Goal: Task Accomplishment & Management: Complete application form

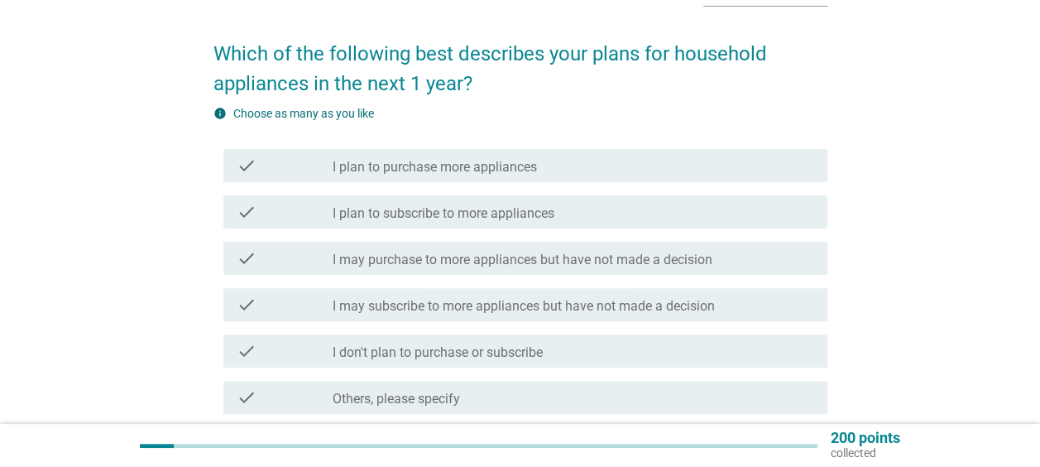
scroll to position [83, 0]
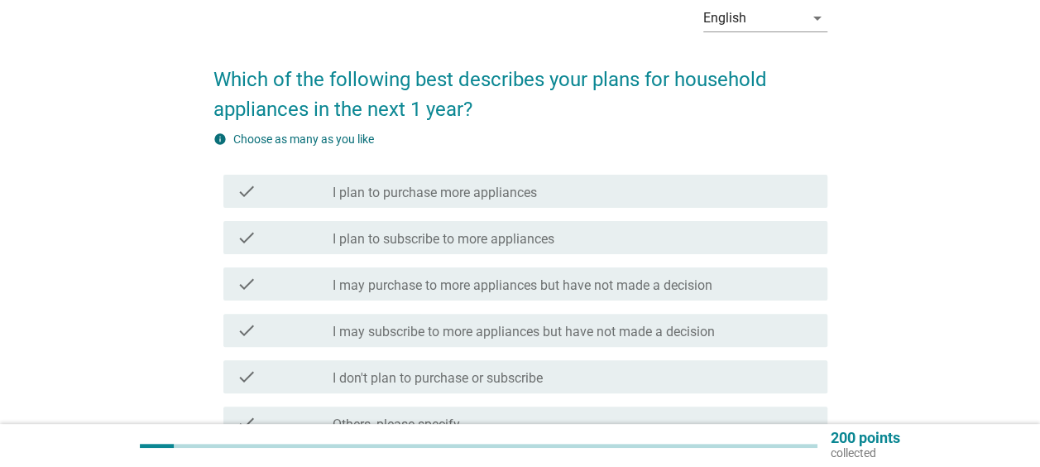
click at [429, 244] on label "I plan to subscribe to more appliances" at bounding box center [444, 239] width 222 height 17
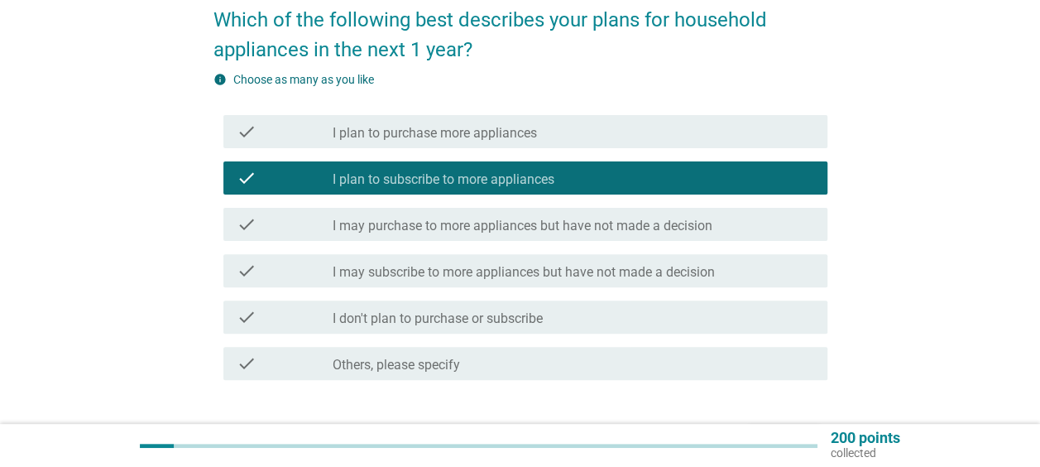
scroll to position [165, 0]
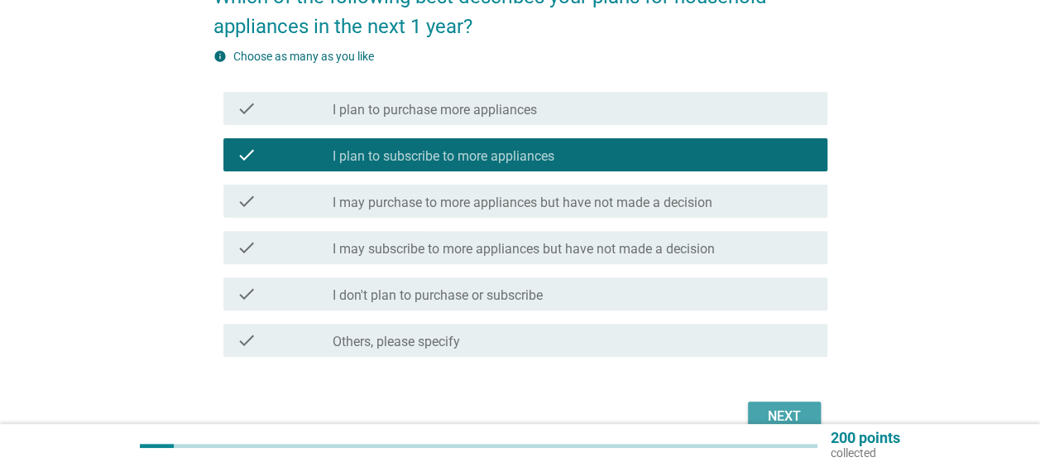
click at [807, 413] on button "Next" at bounding box center [784, 416] width 73 height 30
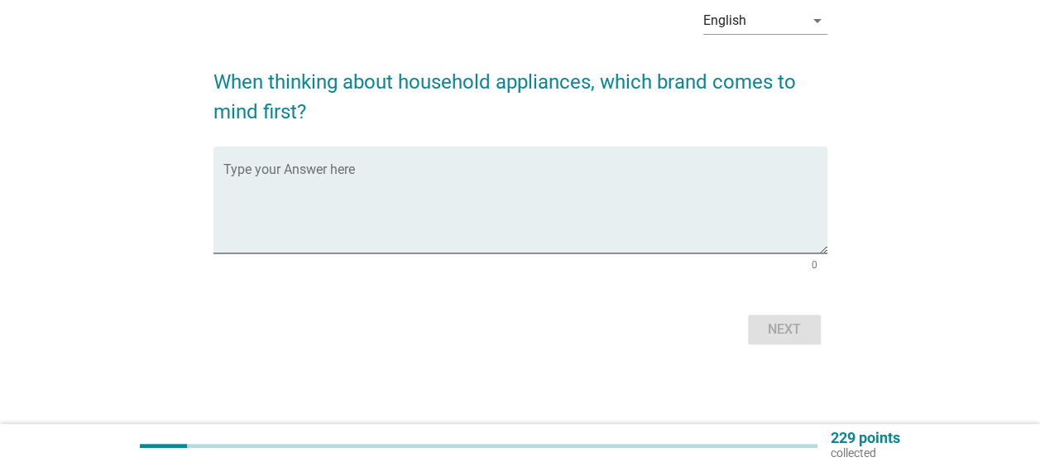
scroll to position [0, 0]
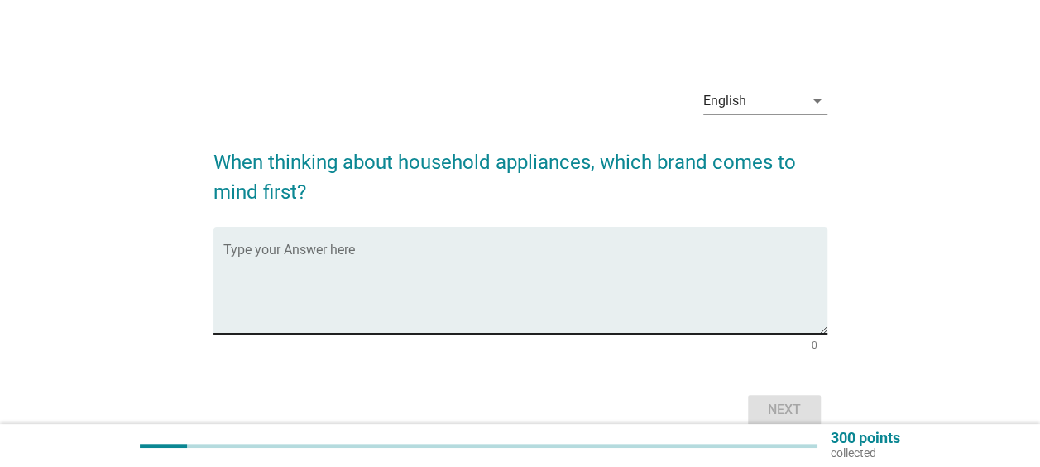
click at [683, 256] on textarea "Type your Answer here" at bounding box center [525, 290] width 604 height 87
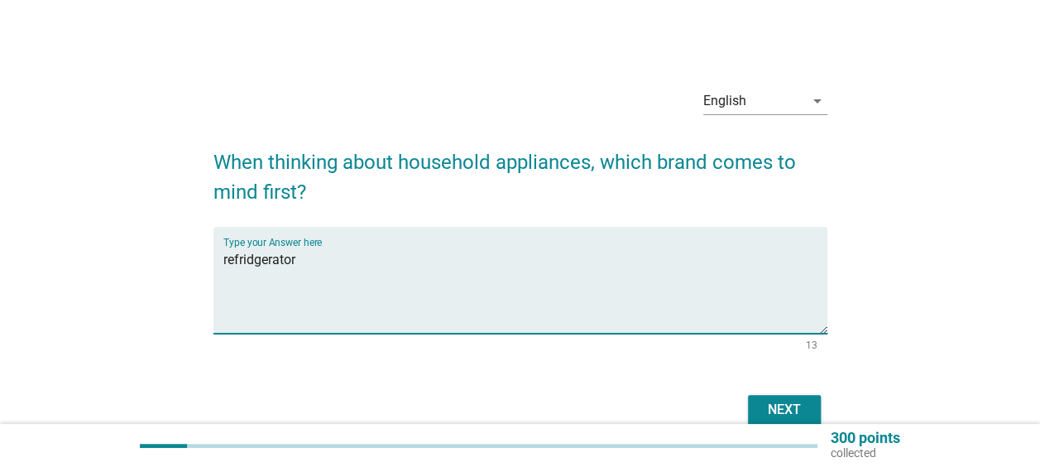
type textarea "refridgerator"
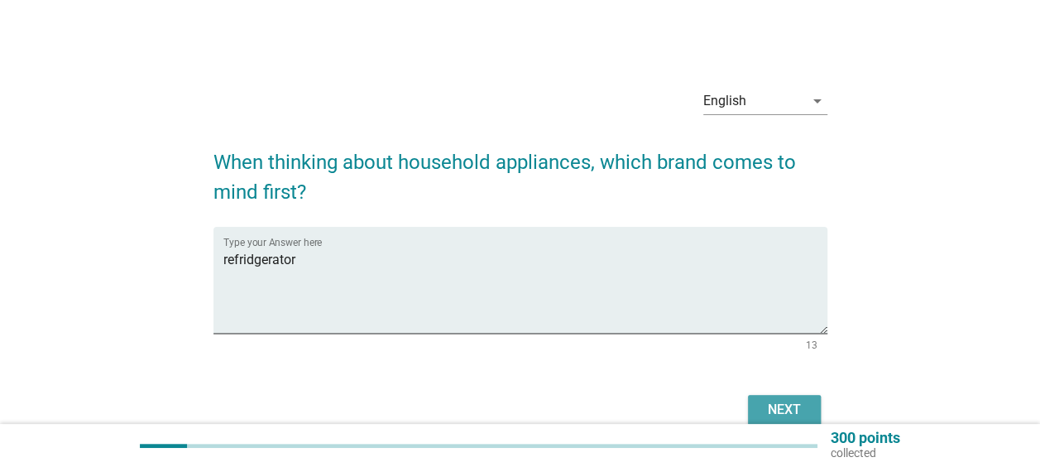
click at [789, 410] on div "Next" at bounding box center [784, 410] width 46 height 20
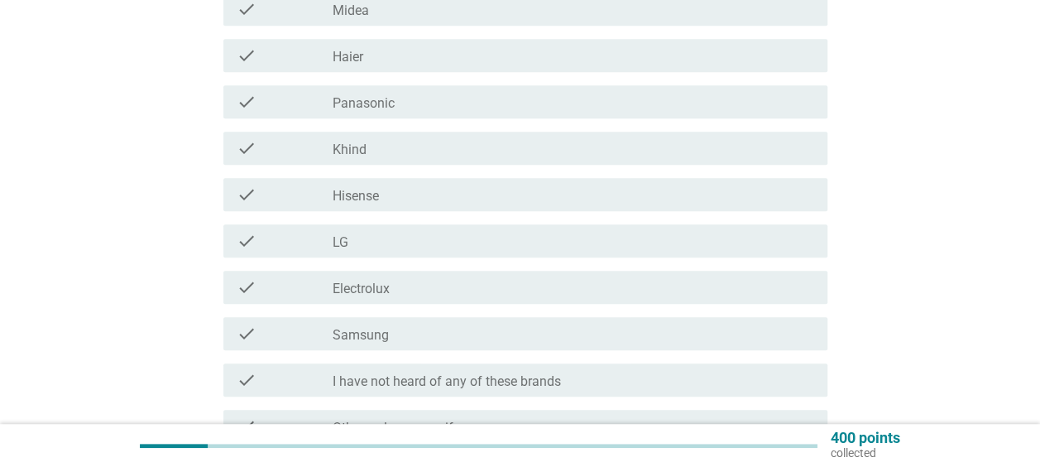
scroll to position [83, 0]
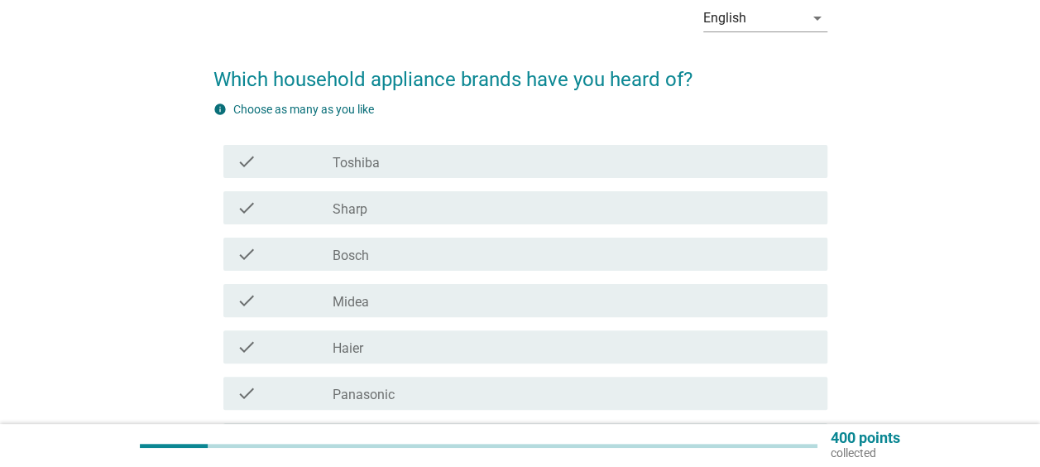
click at [419, 213] on div "check_box_outline_blank Sharp" at bounding box center [573, 208] width 481 height 20
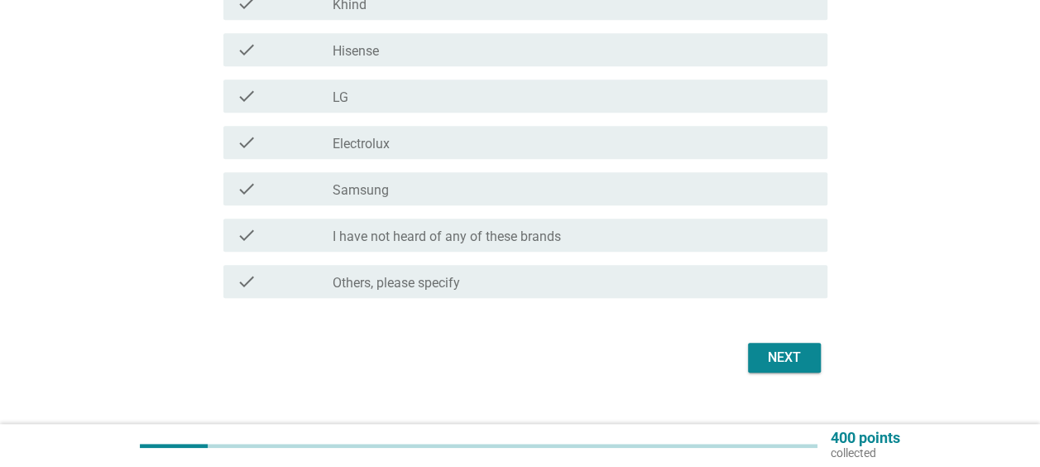
scroll to position [547, 0]
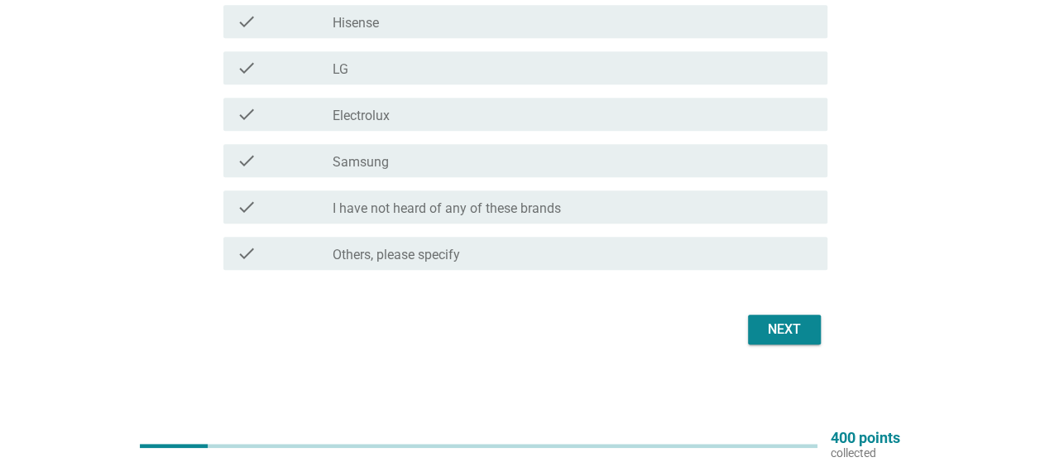
click at [794, 326] on div "Next" at bounding box center [784, 329] width 46 height 20
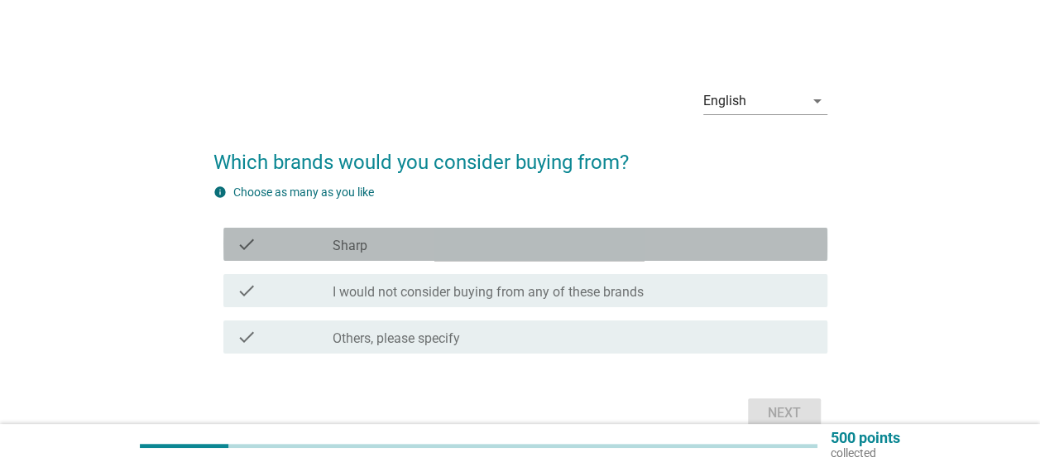
click at [382, 243] on div "check_box_outline_blank Sharp" at bounding box center [573, 244] width 481 height 20
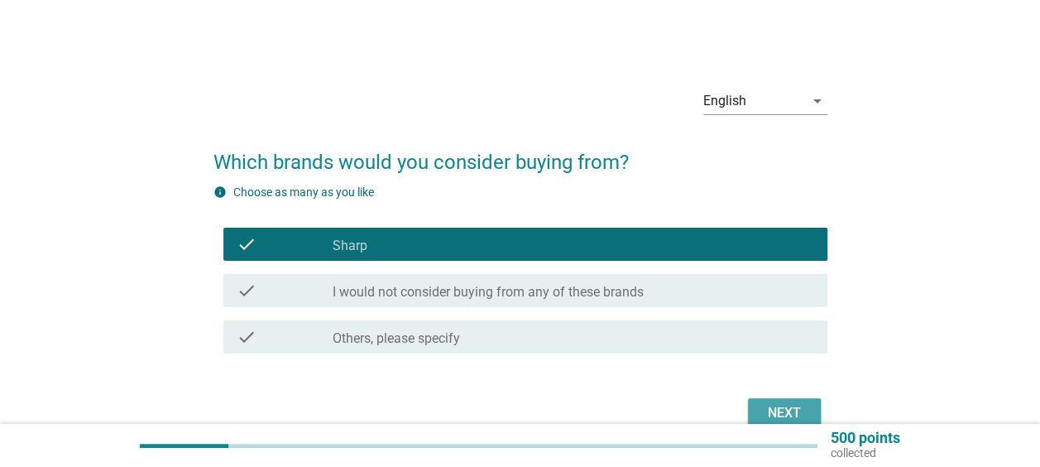
click at [809, 404] on button "Next" at bounding box center [784, 413] width 73 height 30
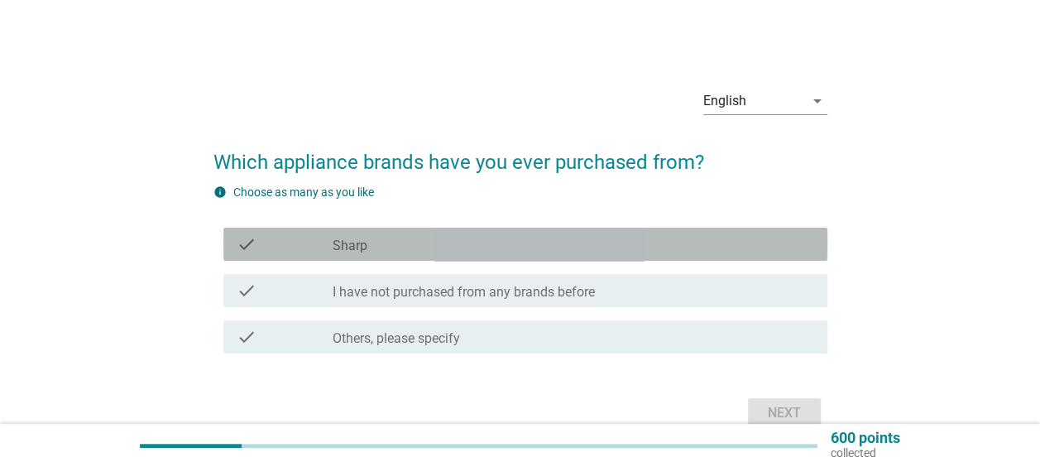
click at [522, 247] on div "check_box_outline_blank Sharp" at bounding box center [573, 244] width 481 height 20
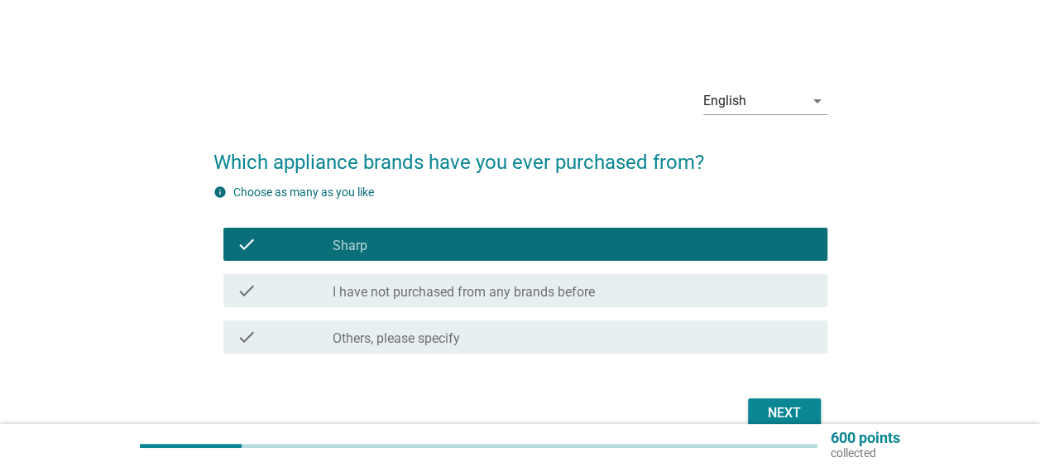
click at [759, 406] on button "Next" at bounding box center [784, 413] width 73 height 30
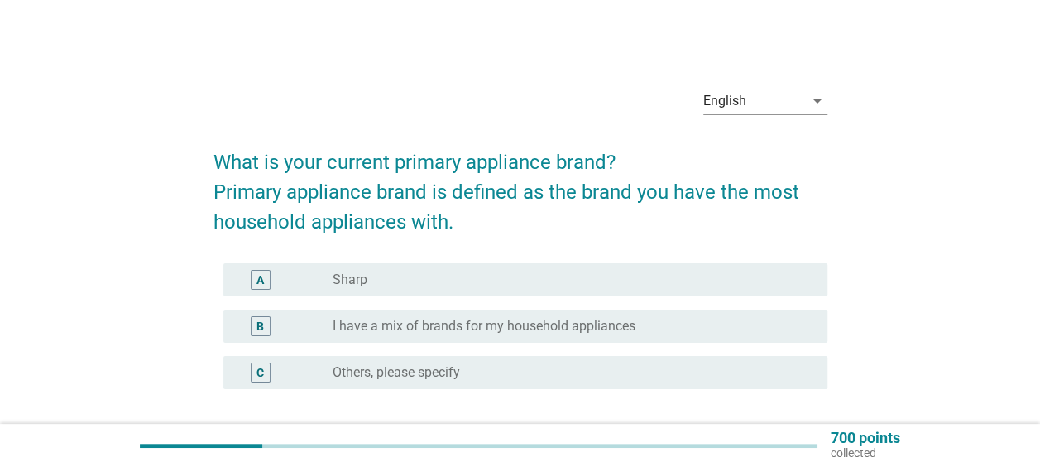
click at [581, 280] on div "radio_button_unchecked Sharp" at bounding box center [567, 279] width 468 height 17
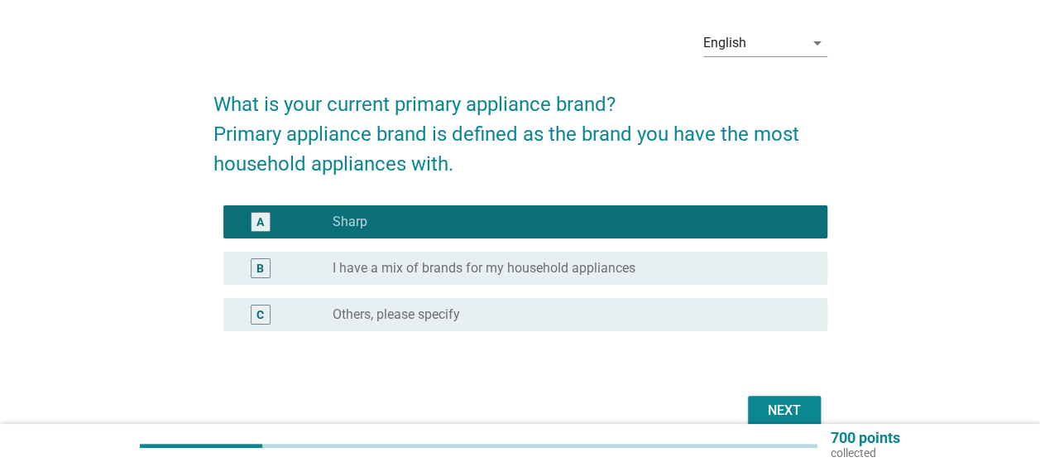
scroll to position [83, 0]
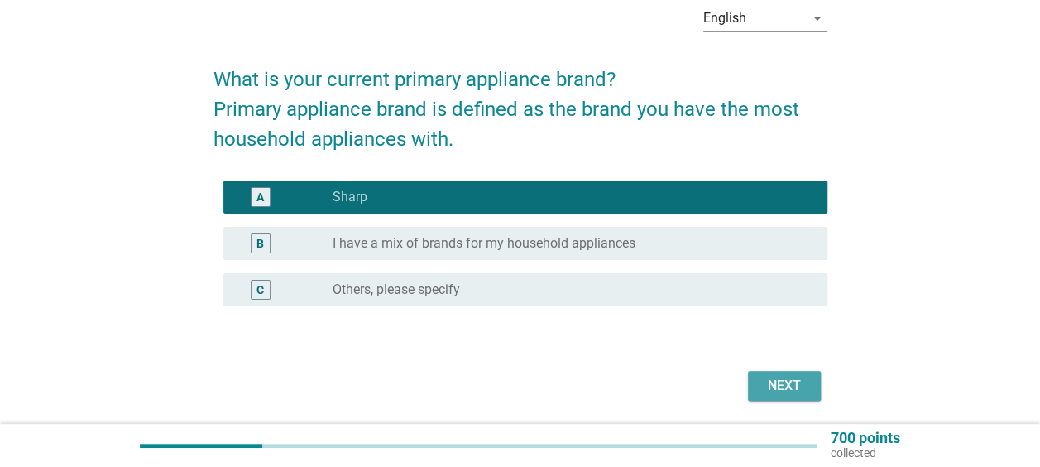
click at [780, 384] on div "Next" at bounding box center [784, 386] width 46 height 20
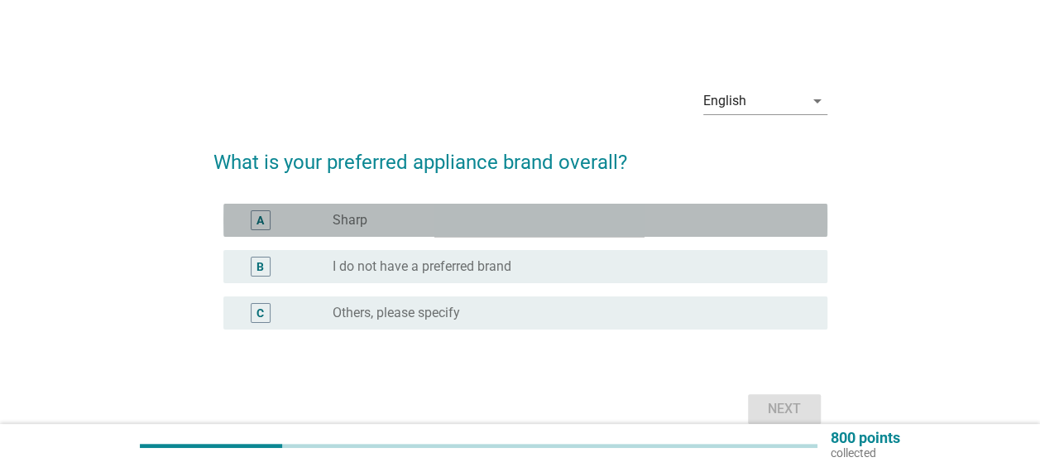
click at [640, 216] on div "radio_button_unchecked Sharp" at bounding box center [567, 220] width 468 height 17
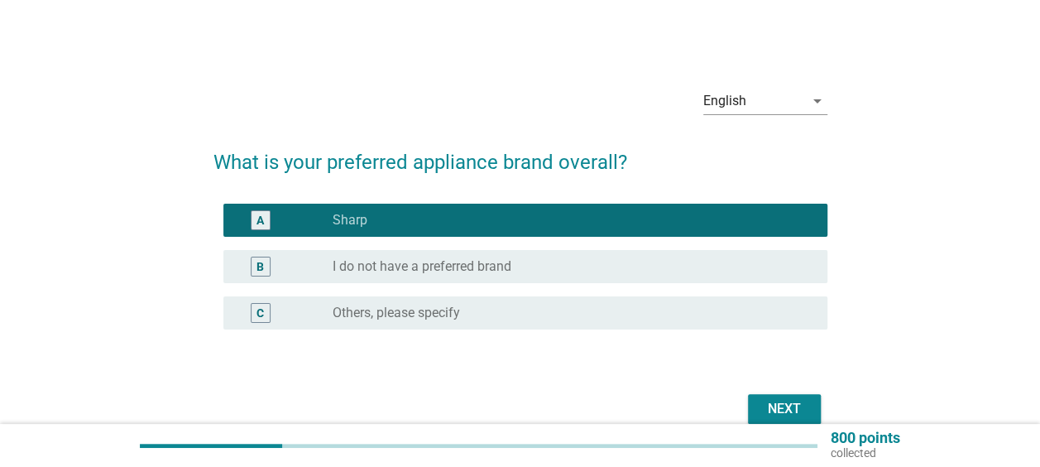
click at [785, 412] on div "Next" at bounding box center [784, 409] width 46 height 20
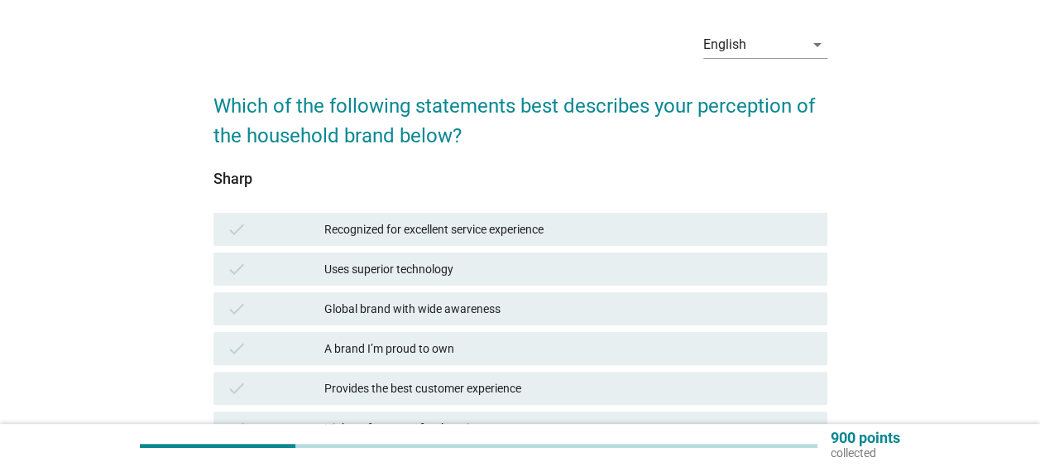
scroll to position [83, 0]
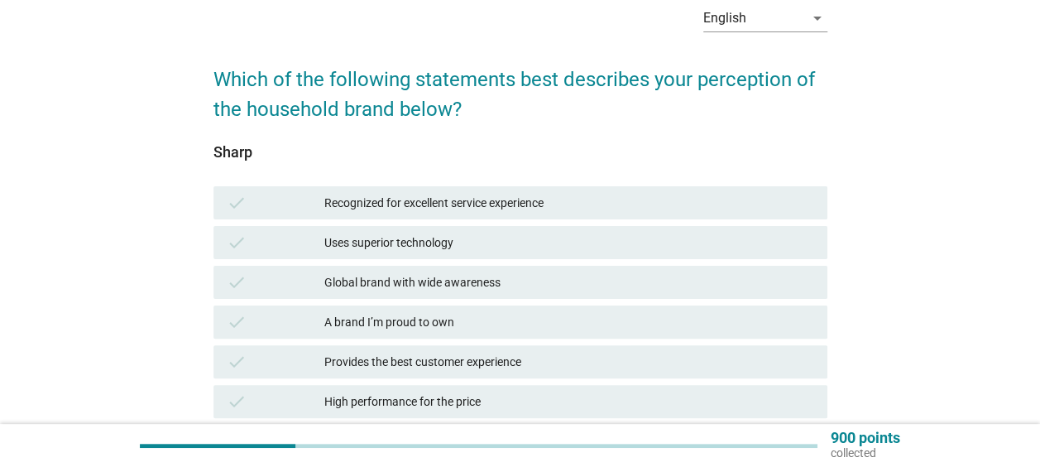
click at [581, 235] on div "Uses superior technology" at bounding box center [569, 242] width 490 height 20
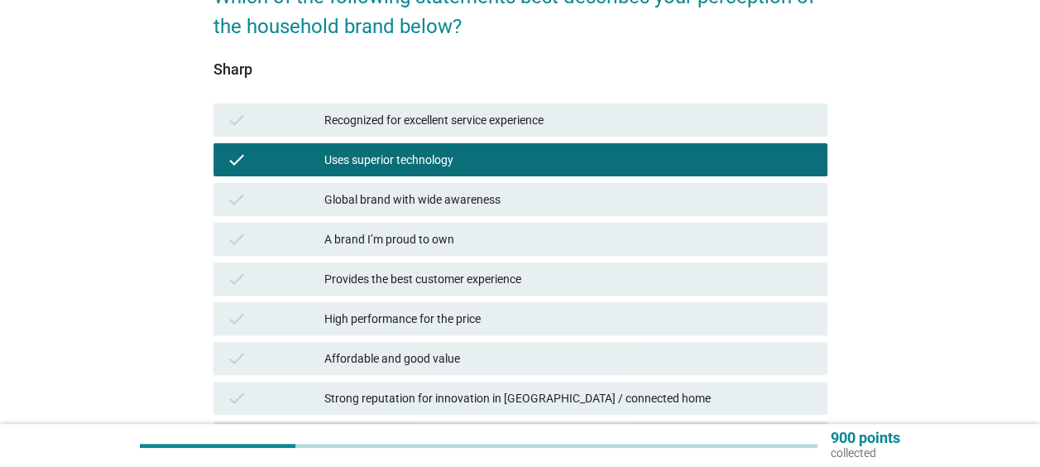
scroll to position [248, 0]
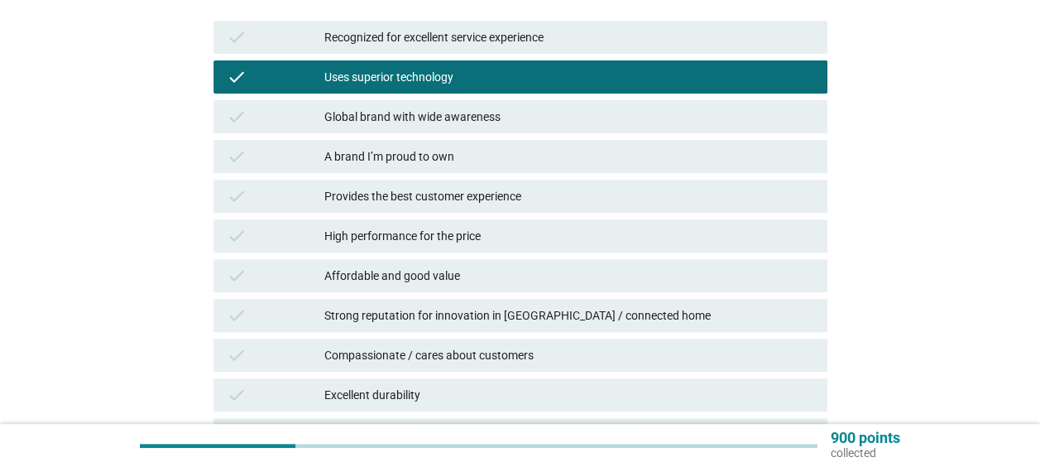
click at [571, 219] on div "check High performance for the price" at bounding box center [520, 235] width 614 height 33
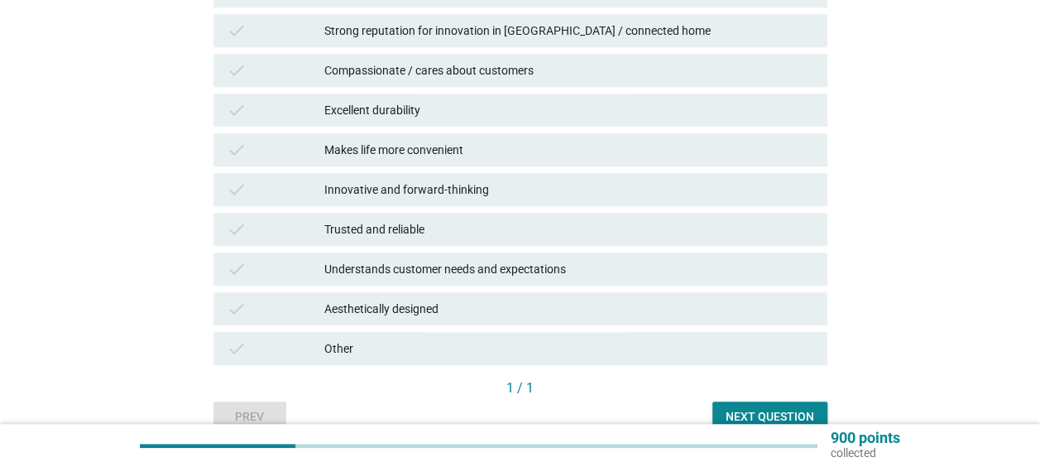
scroll to position [579, 0]
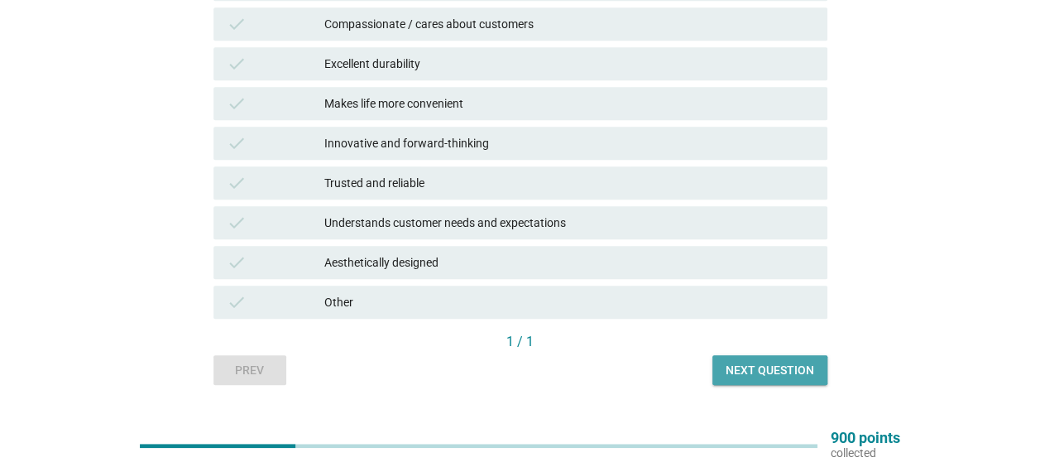
click at [768, 362] on div "Next question" at bounding box center [770, 370] width 89 height 17
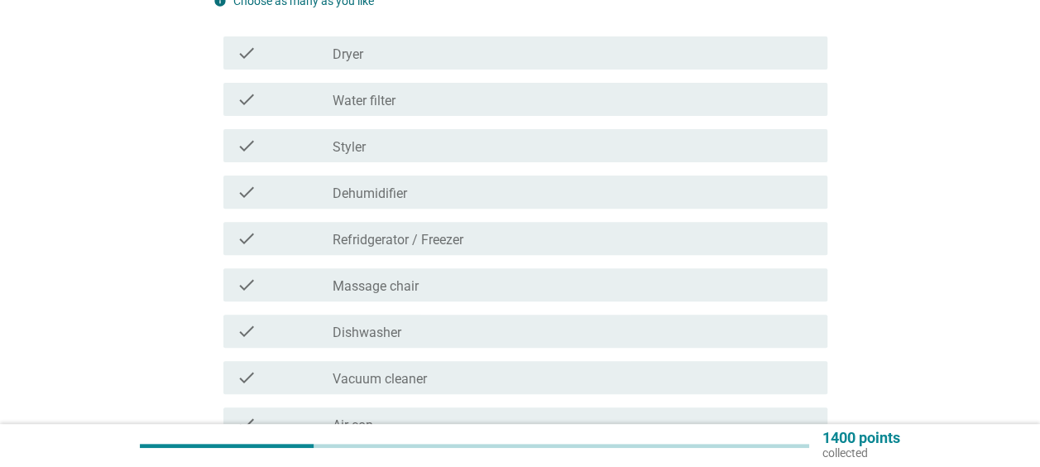
scroll to position [165, 0]
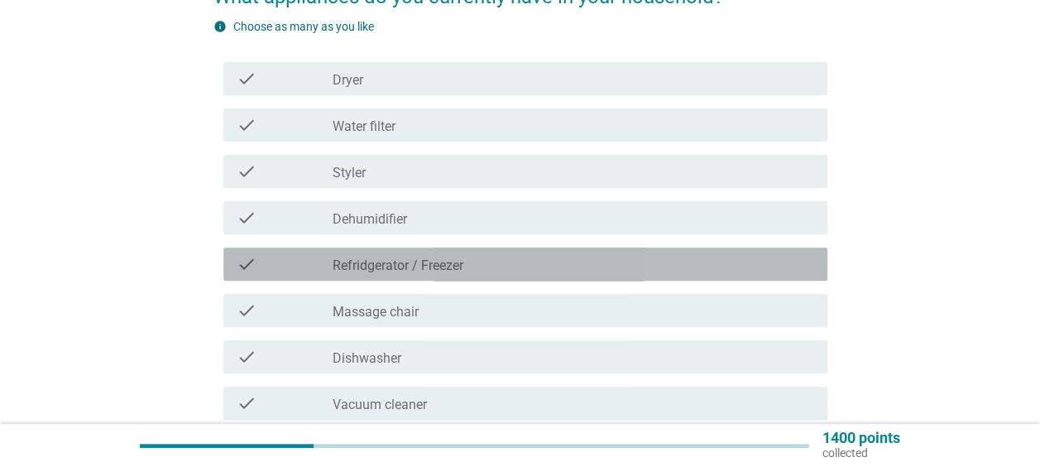
click at [552, 258] on div "check_box_outline_blank Refridgerator / [PERSON_NAME]" at bounding box center [573, 264] width 481 height 20
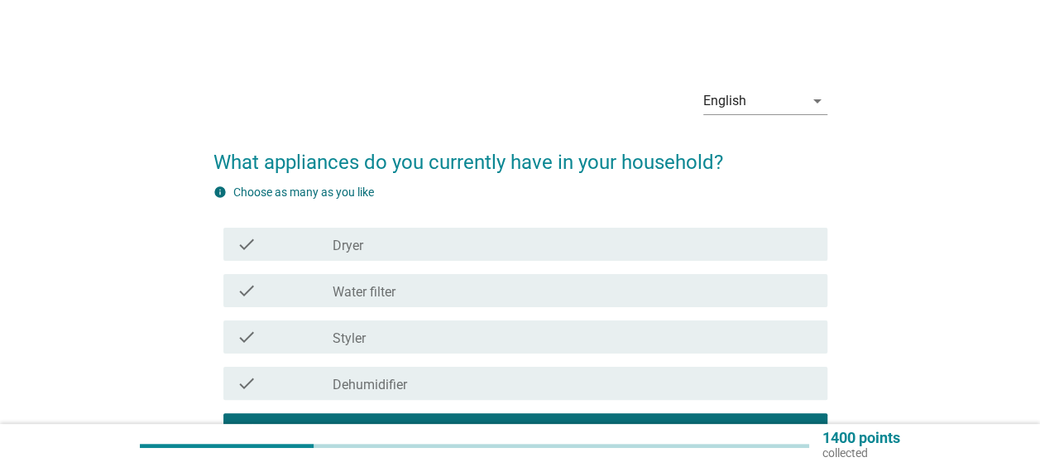
scroll to position [83, 0]
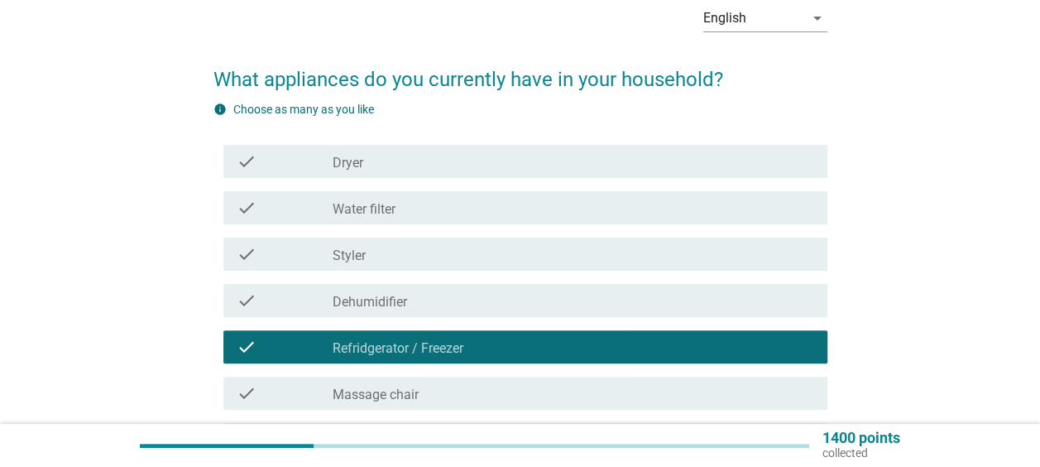
click at [485, 160] on div "check_box_outline_blank Dryer" at bounding box center [573, 161] width 481 height 20
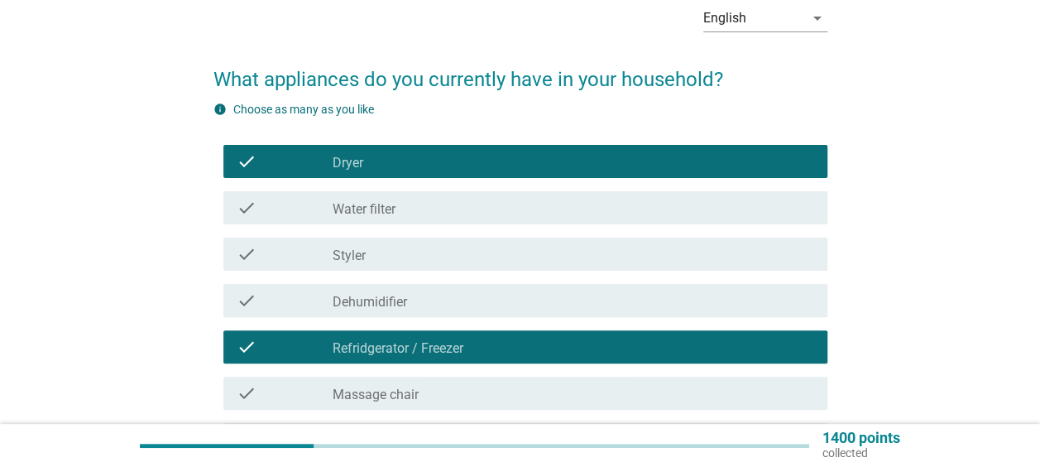
click at [488, 209] on div "check_box_outline_blank Water filter" at bounding box center [573, 208] width 481 height 20
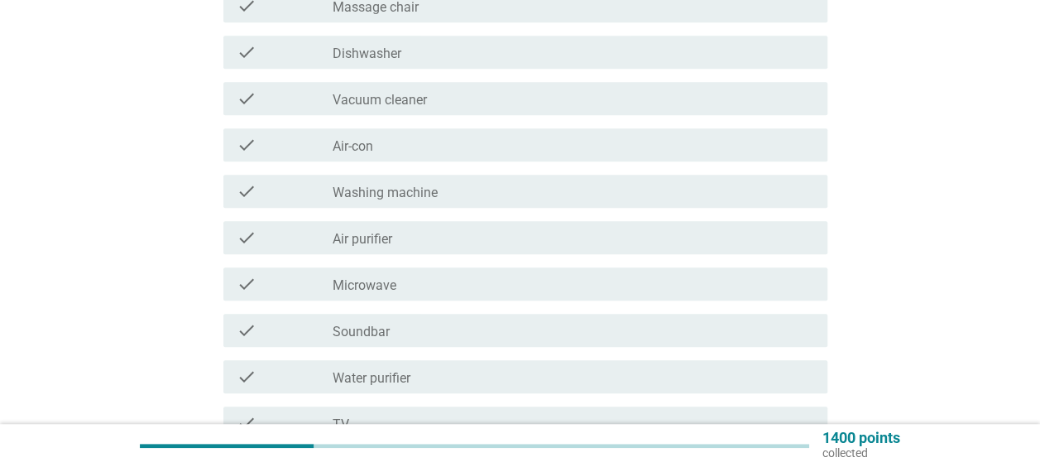
scroll to position [496, 0]
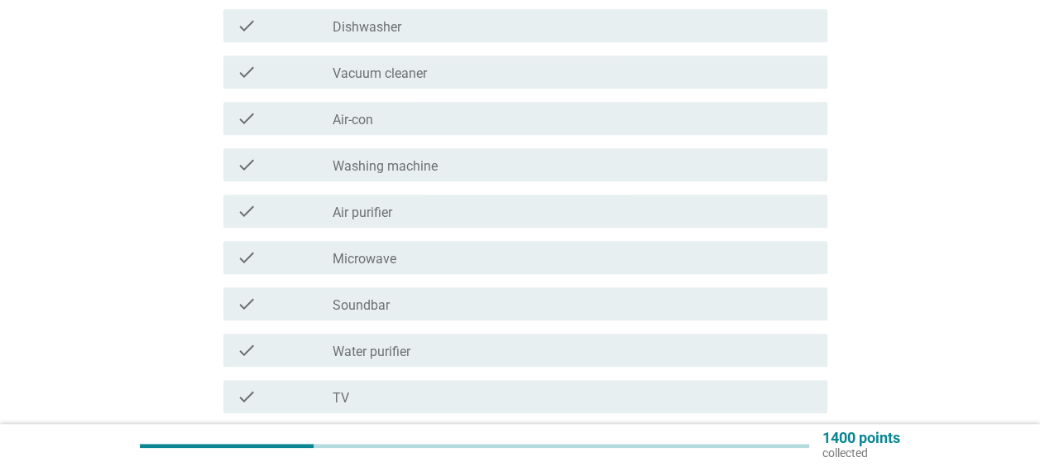
click at [448, 74] on div "check_box_outline_blank Vacuum cleaner" at bounding box center [573, 72] width 481 height 20
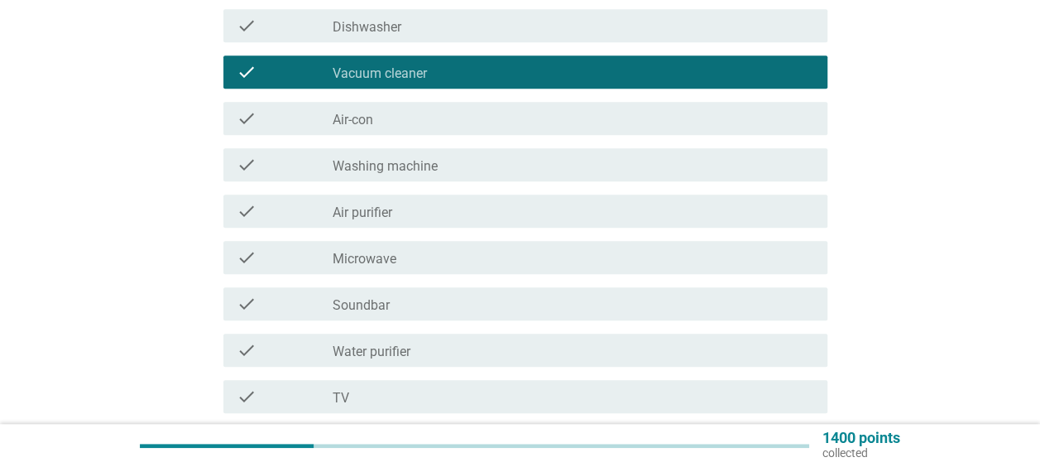
click at [443, 126] on div "check_box_outline_blank Air-con" at bounding box center [573, 118] width 481 height 20
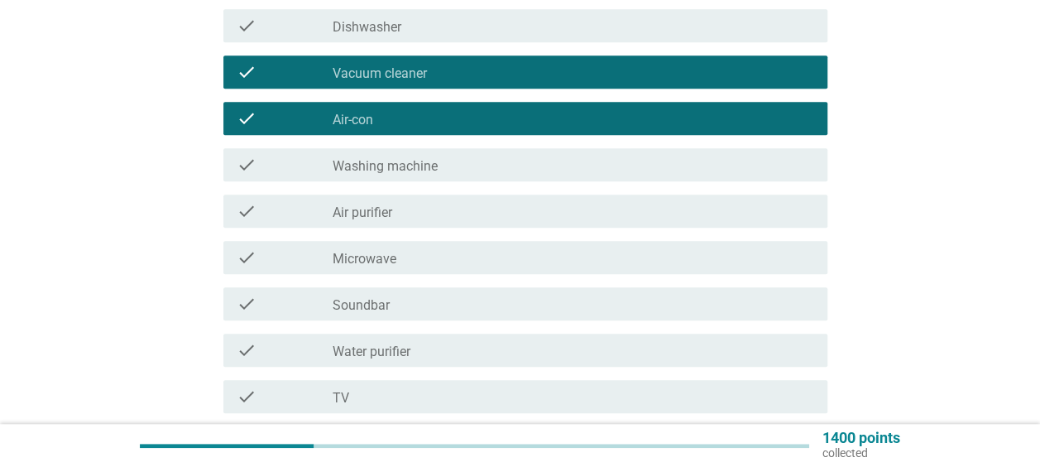
click at [441, 169] on div "check_box_outline_blank Washing machine" at bounding box center [573, 165] width 481 height 20
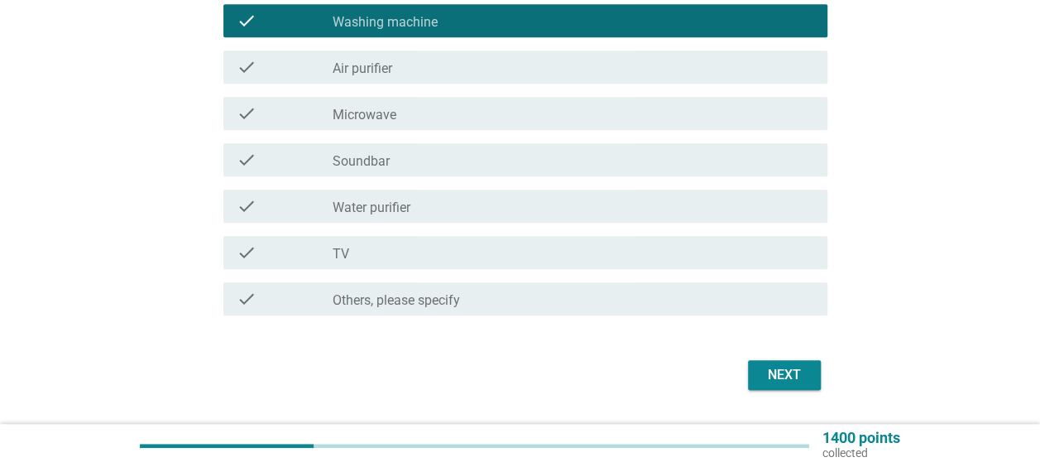
scroll to position [662, 0]
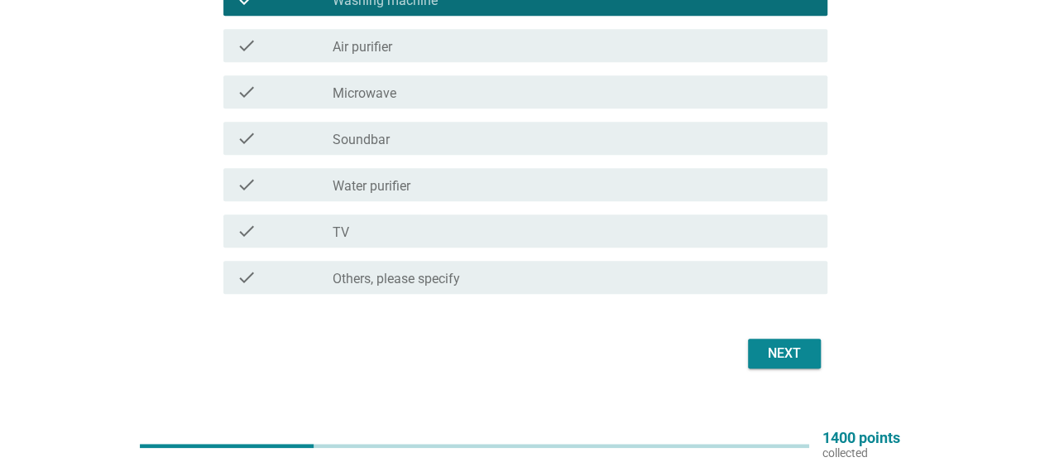
click at [517, 222] on div "check_box_outline_blank TV" at bounding box center [573, 231] width 481 height 20
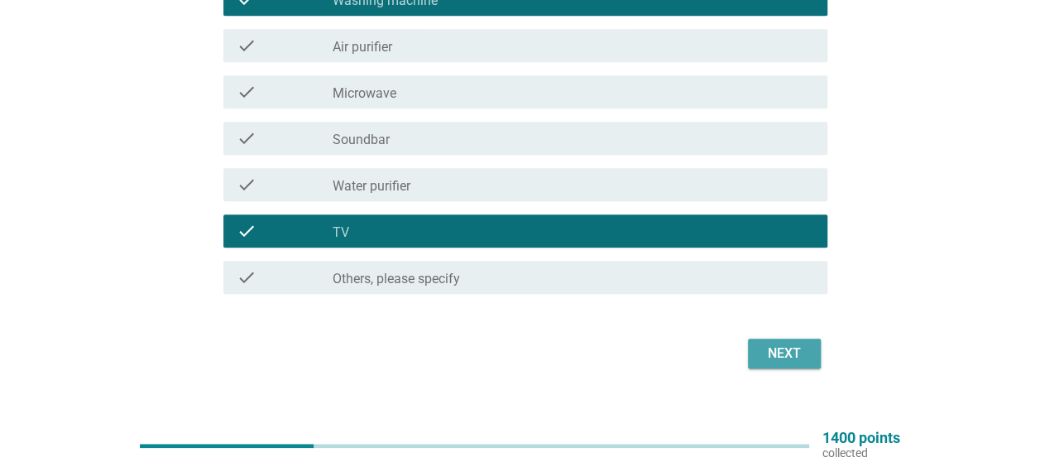
click at [788, 349] on div "Next" at bounding box center [784, 353] width 46 height 20
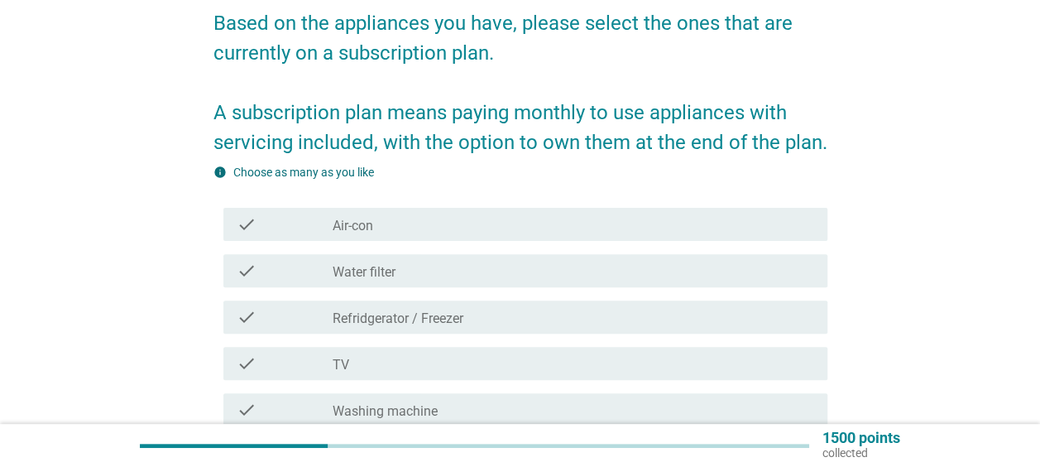
scroll to position [165, 0]
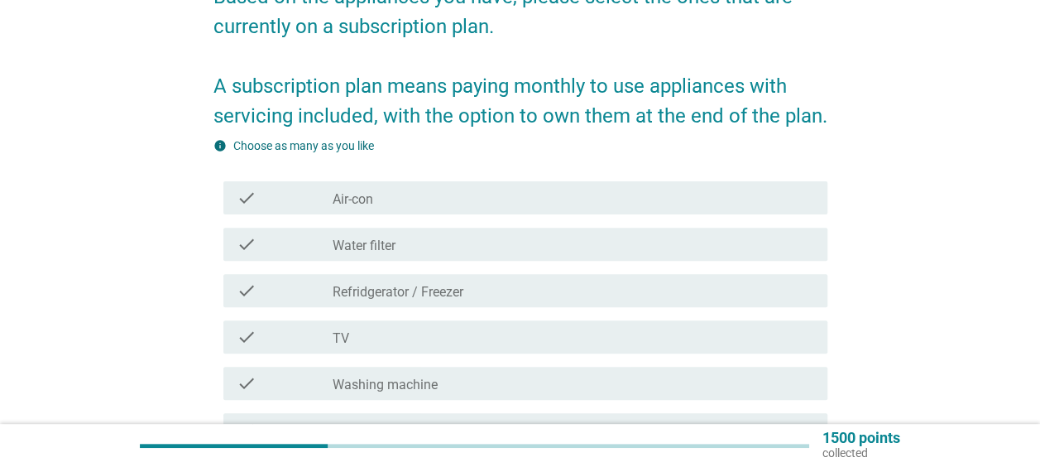
click at [402, 238] on div "check_box_outline_blank Water filter" at bounding box center [573, 244] width 481 height 20
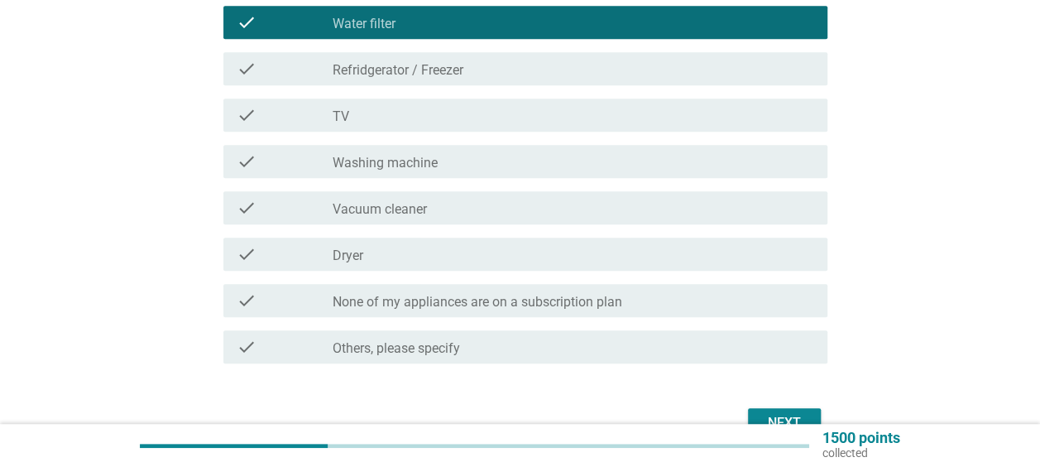
scroll to position [414, 0]
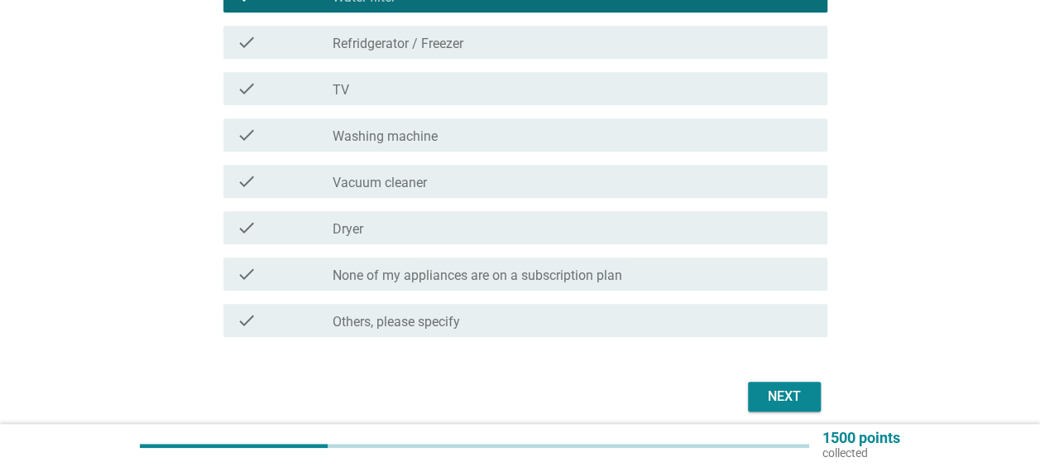
click at [766, 381] on div "Next" at bounding box center [520, 396] width 614 height 40
click at [768, 386] on button "Next" at bounding box center [784, 396] width 73 height 30
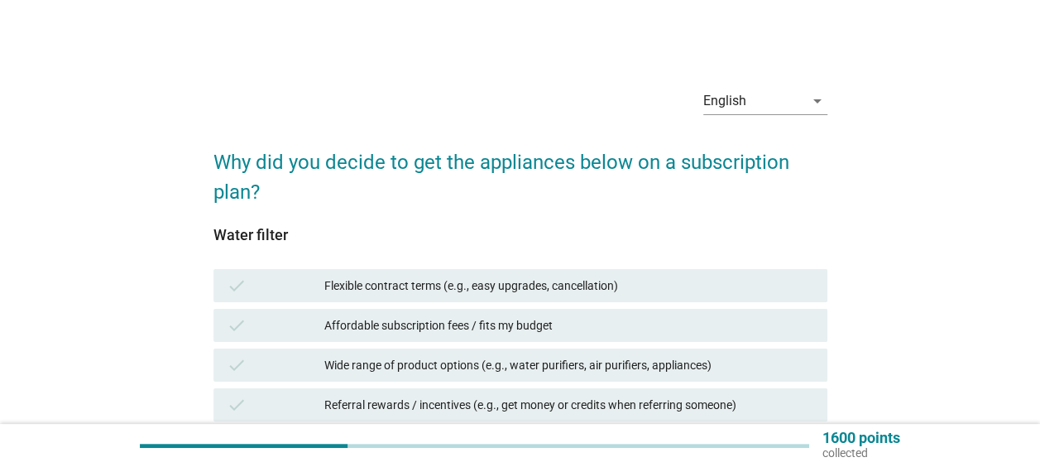
click at [577, 285] on div "Flexible contract terms (e.g., easy upgrades, cancellation)" at bounding box center [569, 285] width 490 height 20
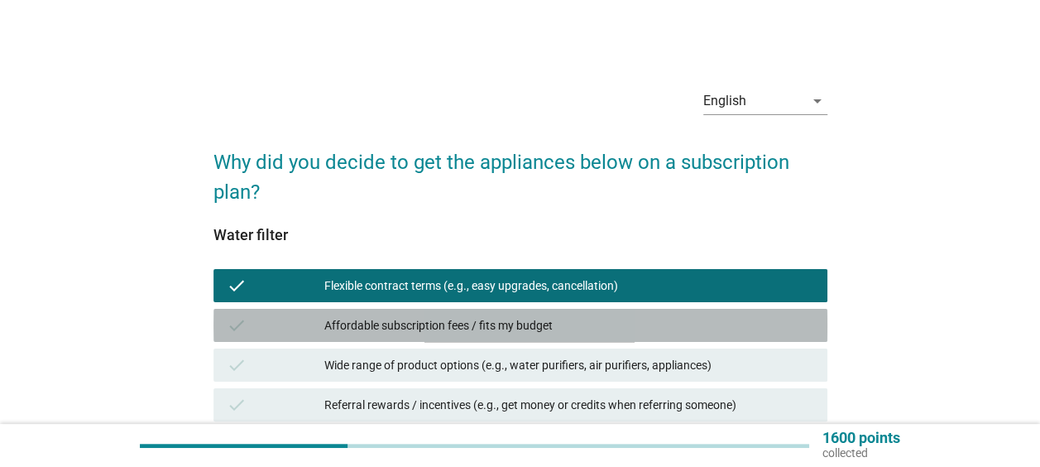
click at [576, 326] on div "Affordable subscription fees / fits my budget" at bounding box center [569, 325] width 490 height 20
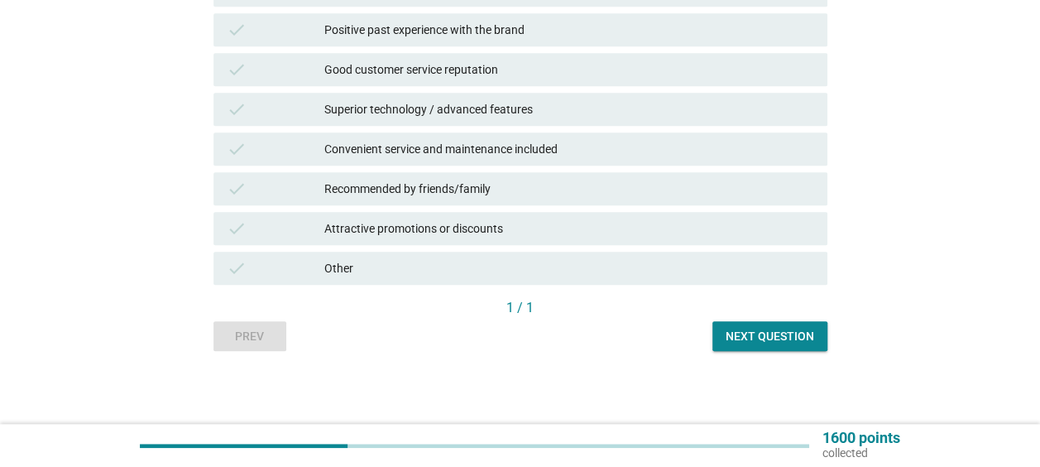
scroll to position [615, 0]
click at [811, 345] on button "Next question" at bounding box center [769, 334] width 115 height 30
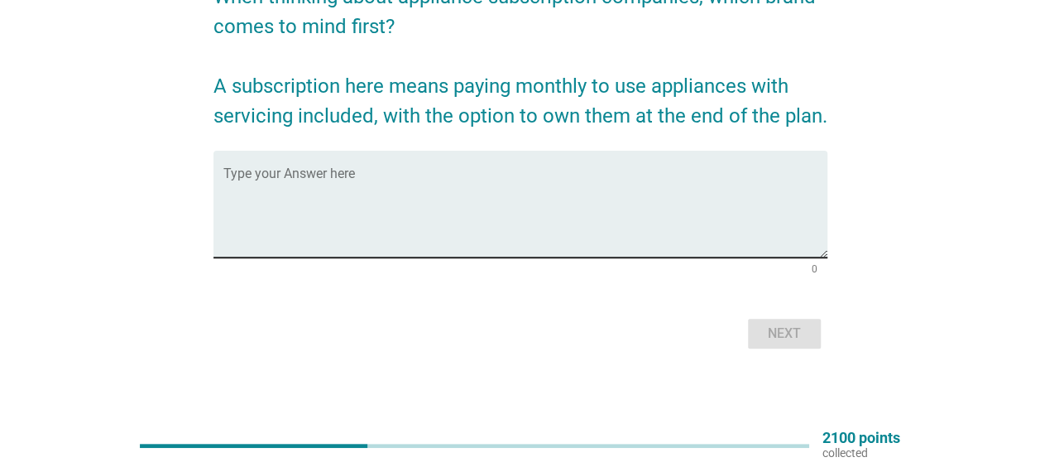
scroll to position [83, 0]
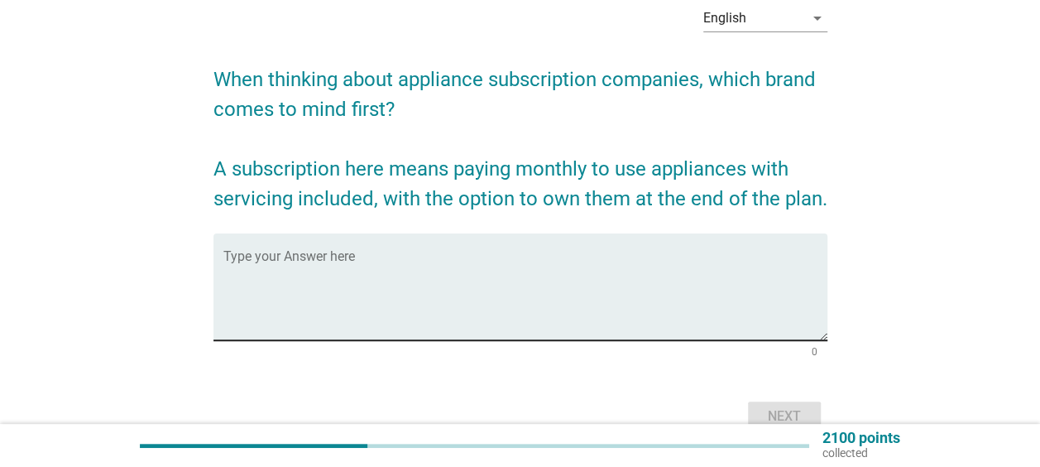
click at [568, 266] on textarea "Type your Answer here" at bounding box center [525, 296] width 604 height 87
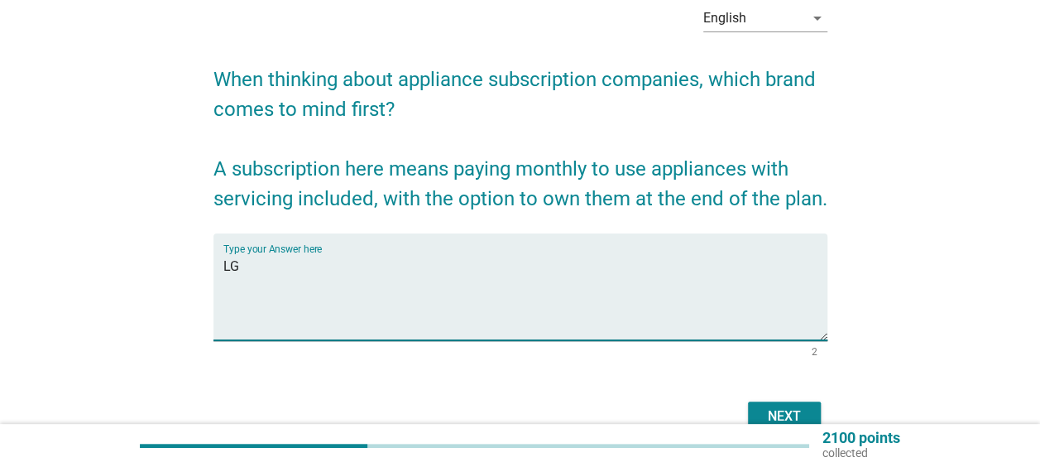
drag, startPoint x: 568, startPoint y: 266, endPoint x: 436, endPoint y: 268, distance: 131.5
click at [462, 269] on textarea "LG" at bounding box center [525, 296] width 604 height 87
drag, startPoint x: 323, startPoint y: 261, endPoint x: 313, endPoint y: 261, distance: 9.9
click at [313, 261] on textarea "LG" at bounding box center [525, 296] width 604 height 87
drag, startPoint x: 313, startPoint y: 266, endPoint x: 213, endPoint y: 275, distance: 99.7
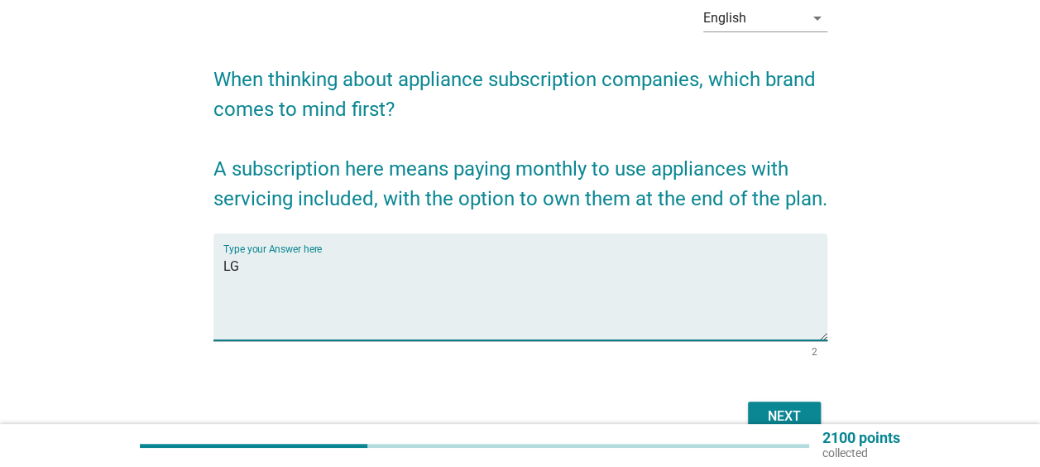
click at [217, 275] on div "Type your Answer here LG" at bounding box center [520, 286] width 614 height 107
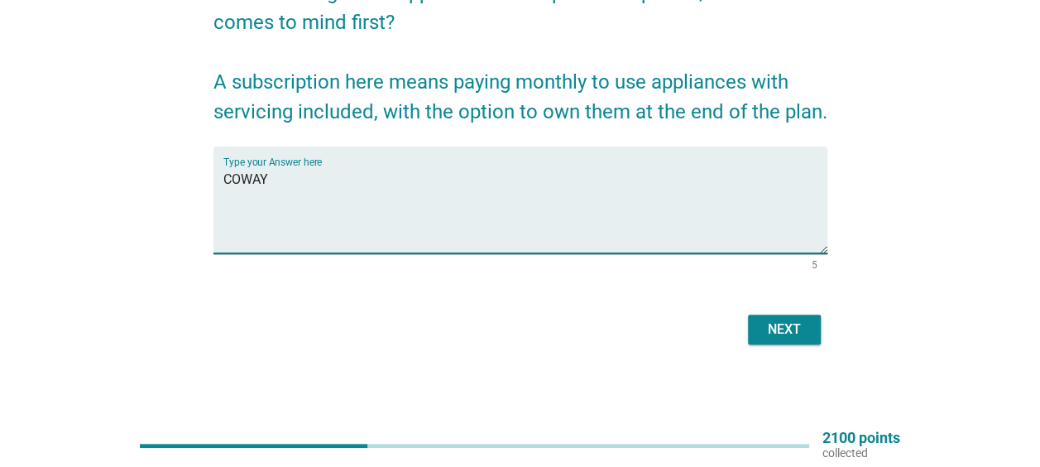
click at [283, 184] on textarea "COWAY" at bounding box center [525, 209] width 604 height 87
type textarea "COWAY"
click at [764, 330] on div "Next" at bounding box center [784, 329] width 46 height 20
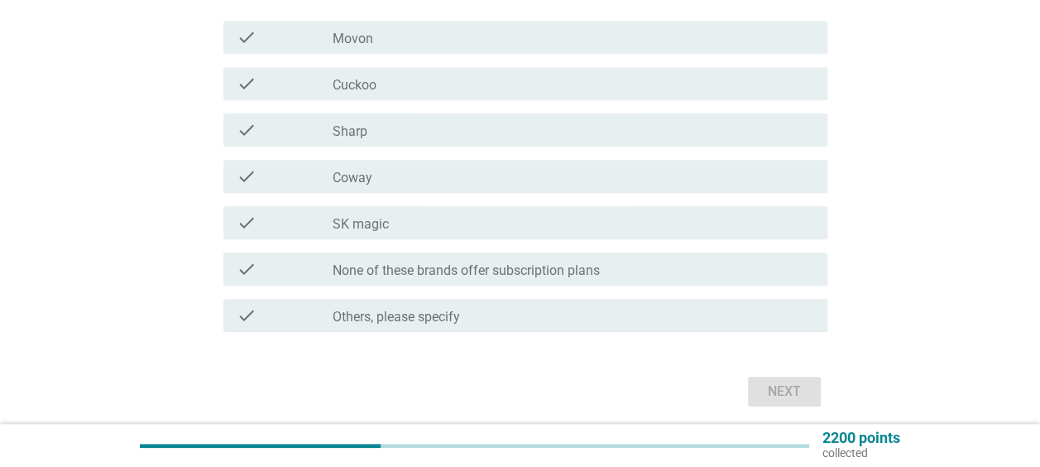
scroll to position [496, 0]
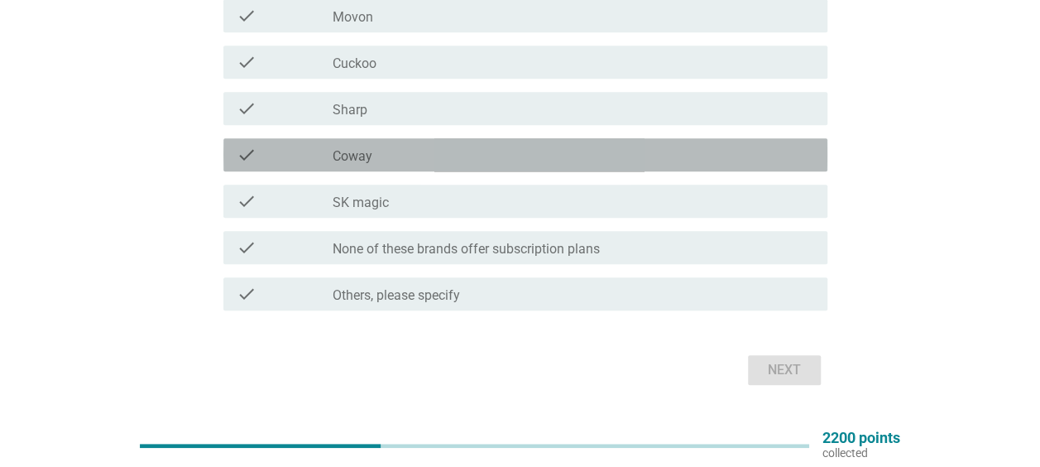
click at [569, 156] on div "check_box_outline_blank Coway" at bounding box center [573, 155] width 481 height 20
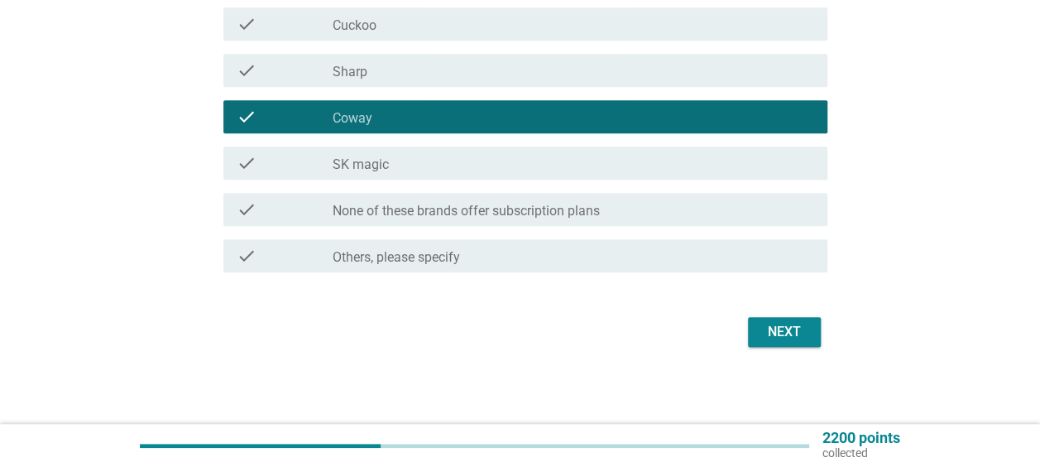
scroll to position [537, 0]
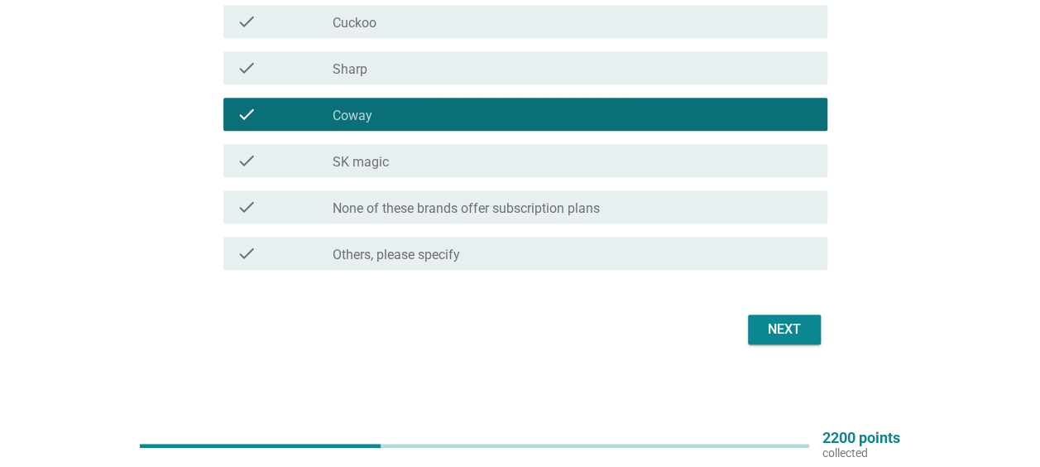
click at [781, 325] on div "Next" at bounding box center [784, 329] width 46 height 20
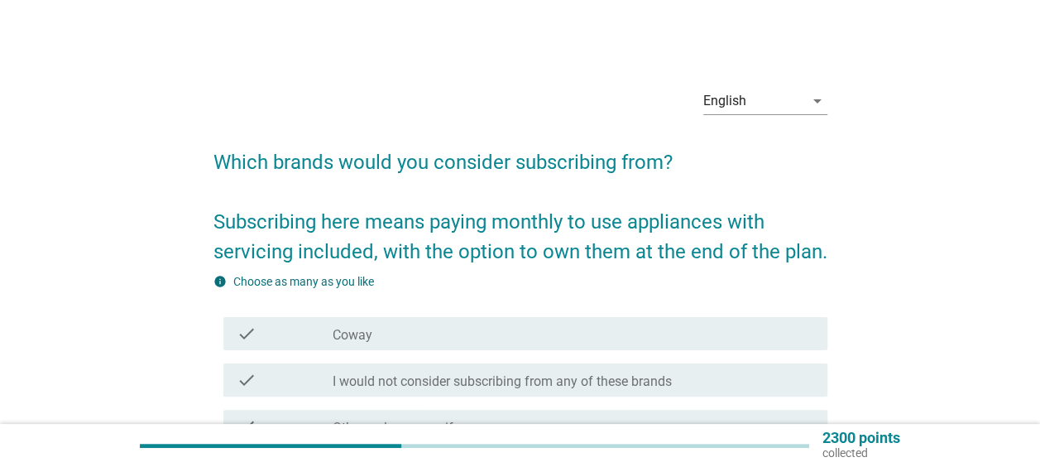
click at [668, 323] on div "check_box_outline_blank Coway" at bounding box center [573, 333] width 481 height 20
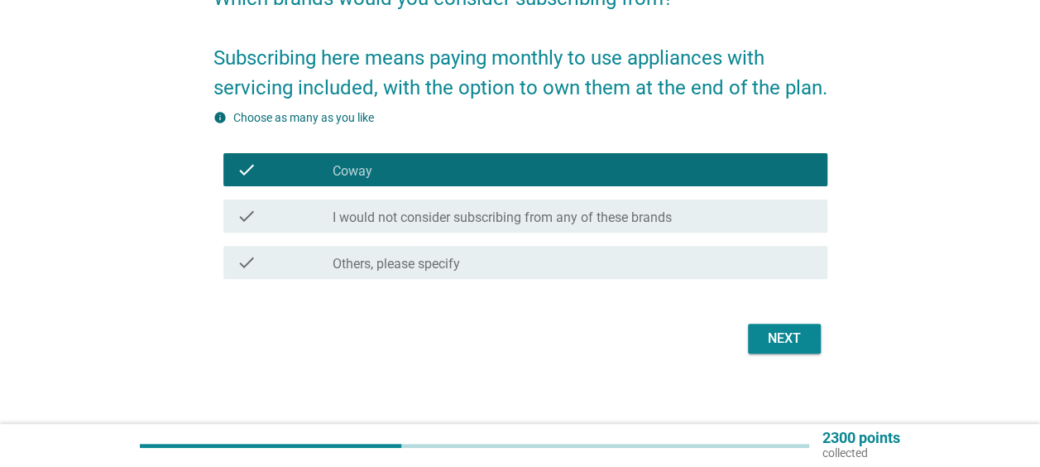
scroll to position [173, 0]
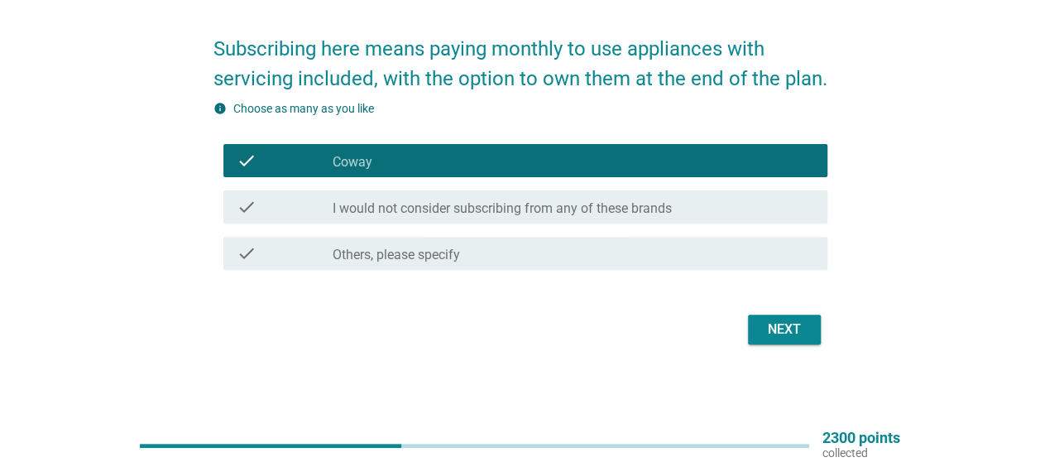
click at [812, 314] on button "Next" at bounding box center [784, 329] width 73 height 30
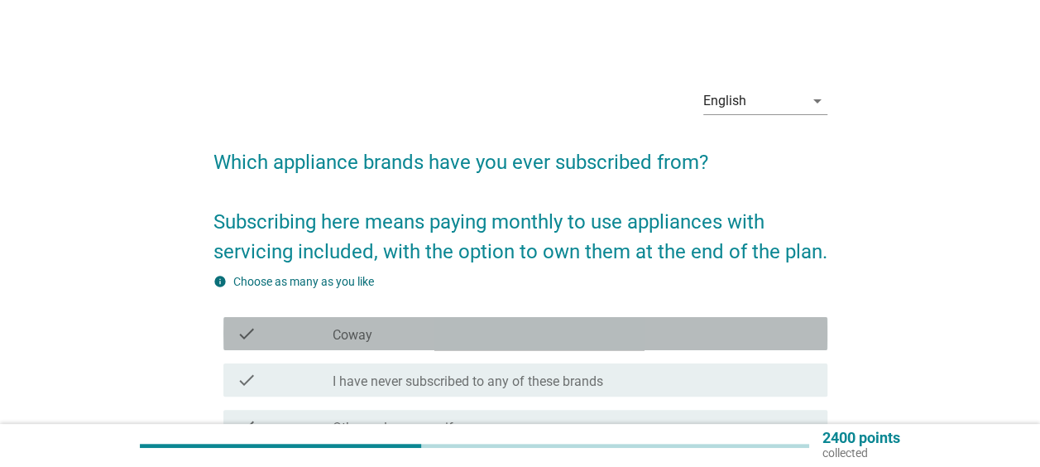
click at [735, 323] on div "check_box_outline_blank Coway" at bounding box center [573, 333] width 481 height 20
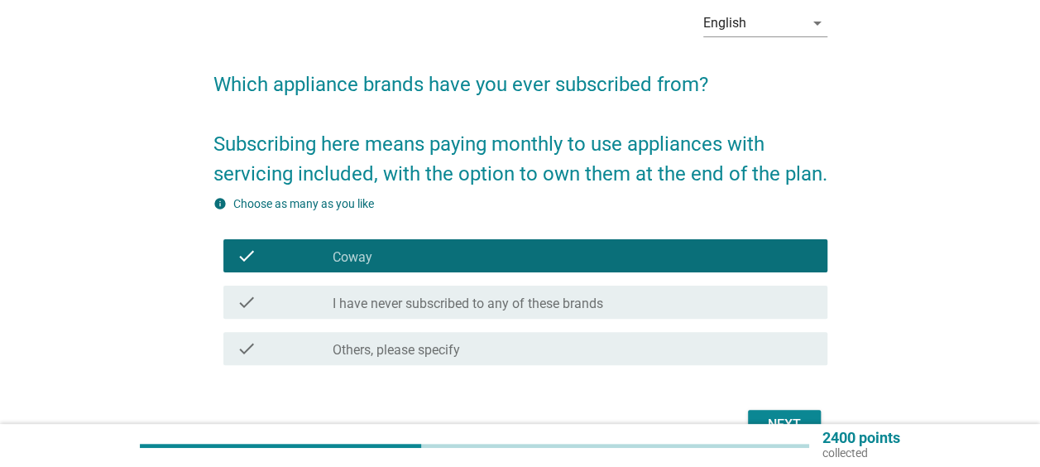
scroll to position [173, 0]
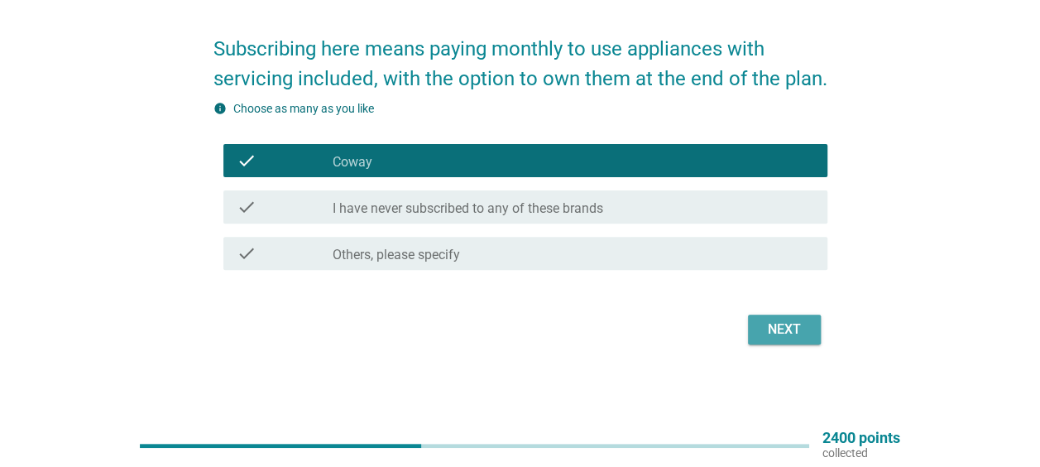
click at [765, 329] on div "Next" at bounding box center [784, 329] width 46 height 20
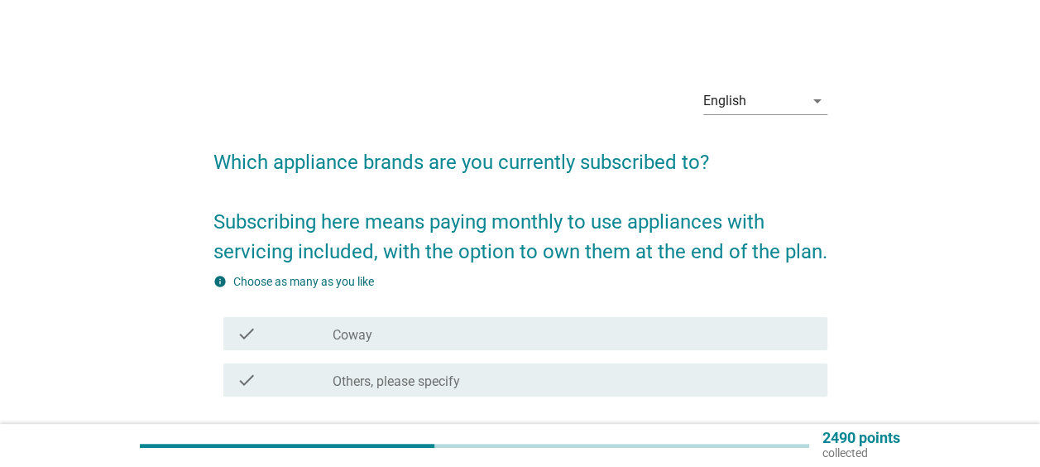
scroll to position [83, 0]
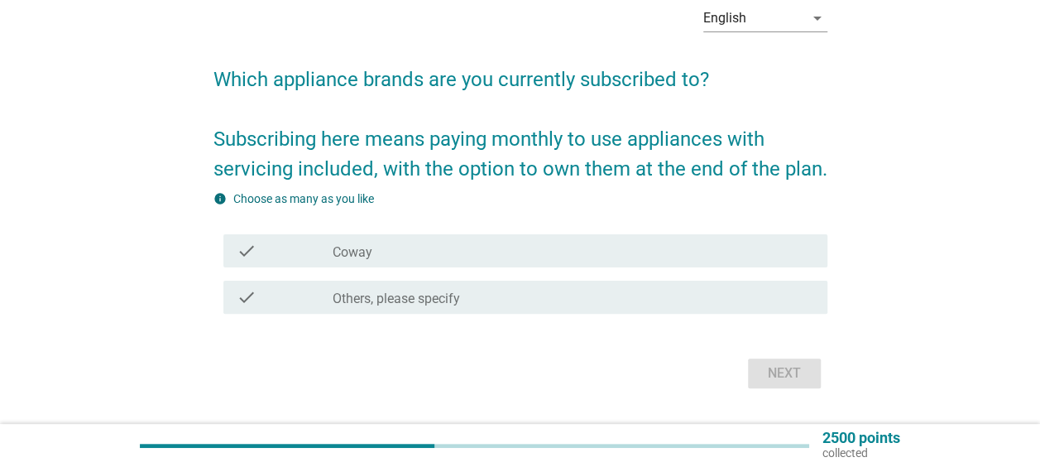
click at [774, 258] on div "check_box_outline_blank Coway" at bounding box center [573, 251] width 481 height 20
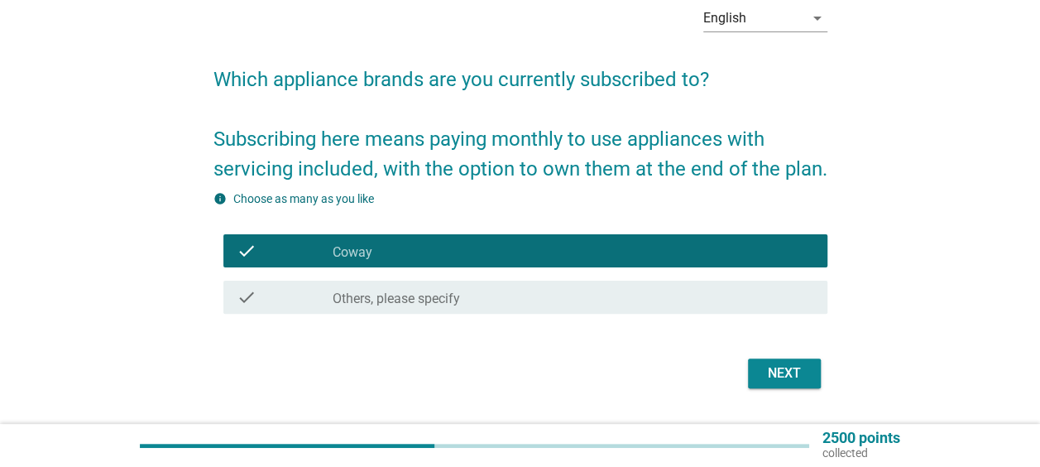
click at [782, 364] on div "Next" at bounding box center [784, 373] width 46 height 20
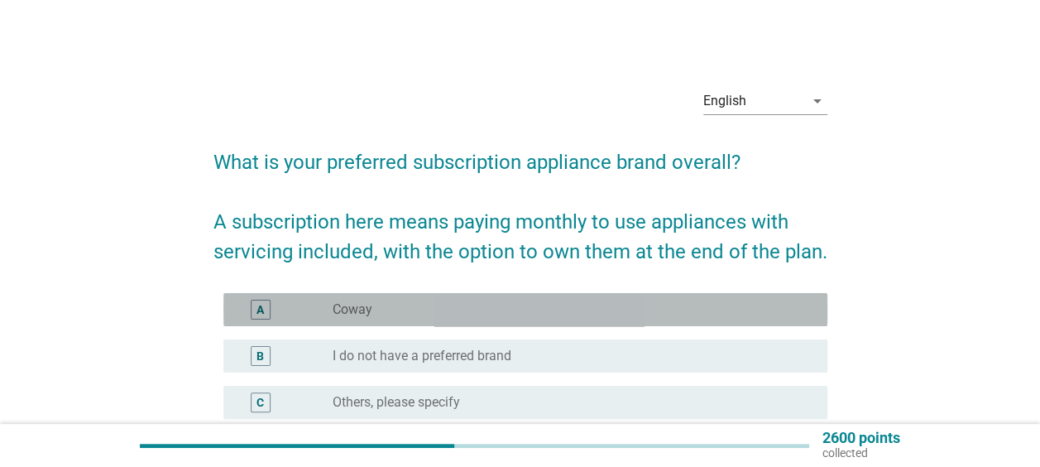
click at [751, 306] on div "radio_button_unchecked Coway" at bounding box center [567, 309] width 468 height 17
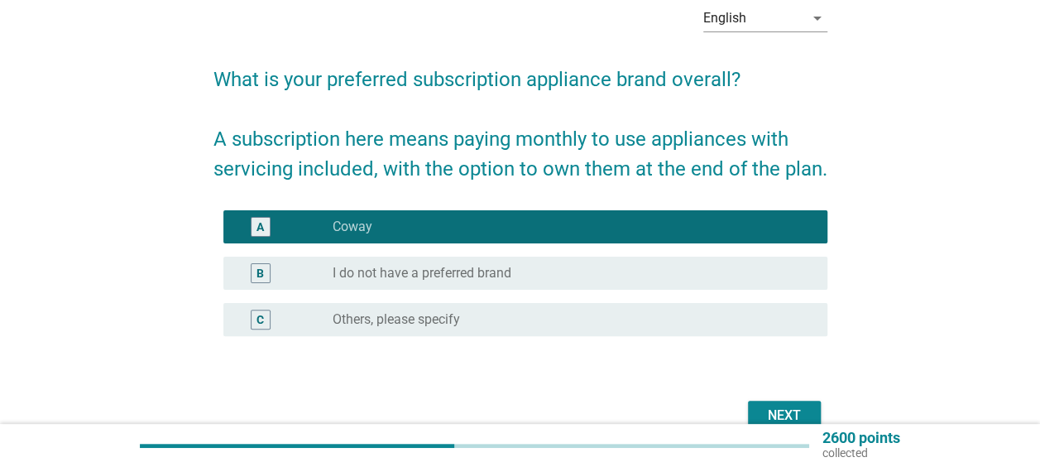
scroll to position [165, 0]
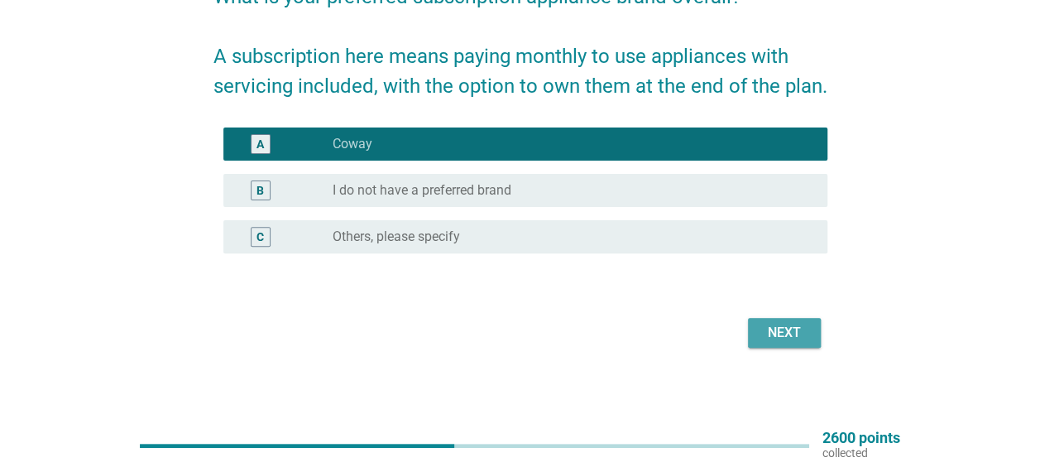
click at [801, 326] on div "Next" at bounding box center [784, 333] width 46 height 20
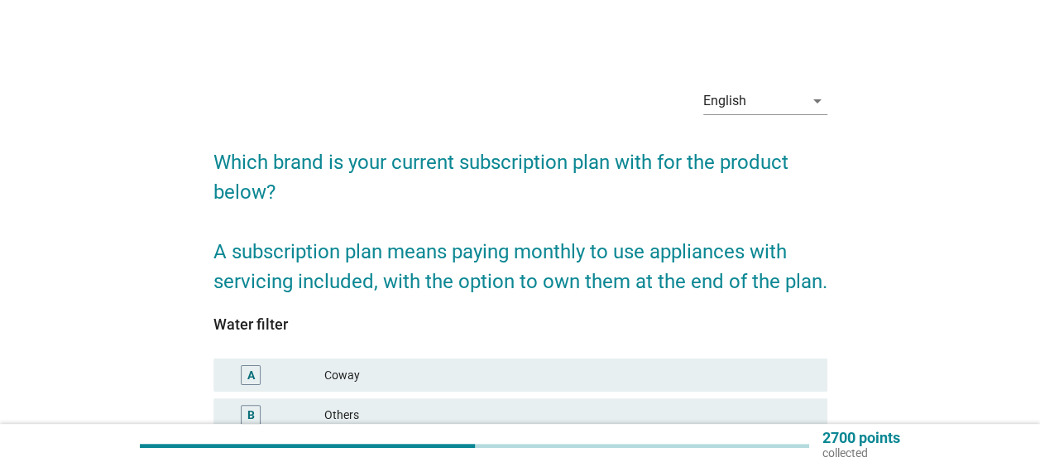
scroll to position [83, 0]
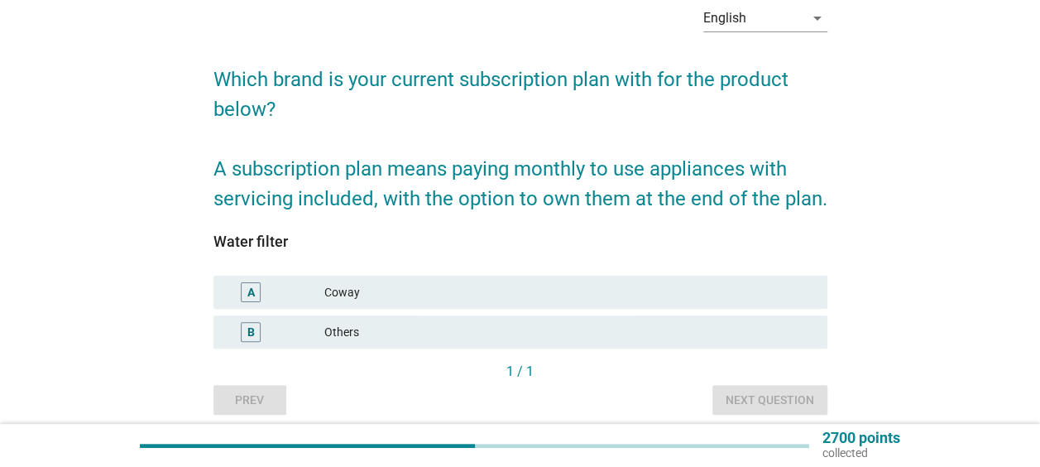
click at [733, 289] on div "Coway" at bounding box center [569, 292] width 490 height 20
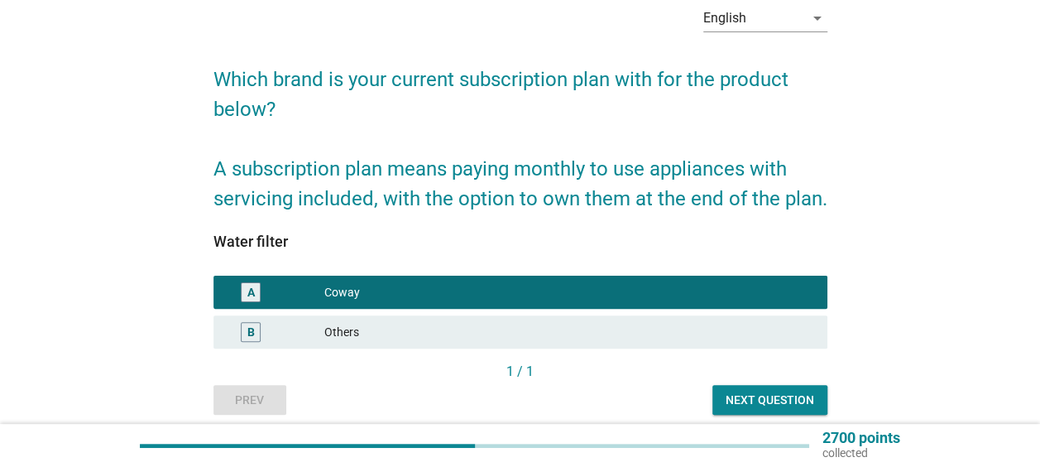
click at [757, 403] on div "Next question" at bounding box center [770, 399] width 89 height 17
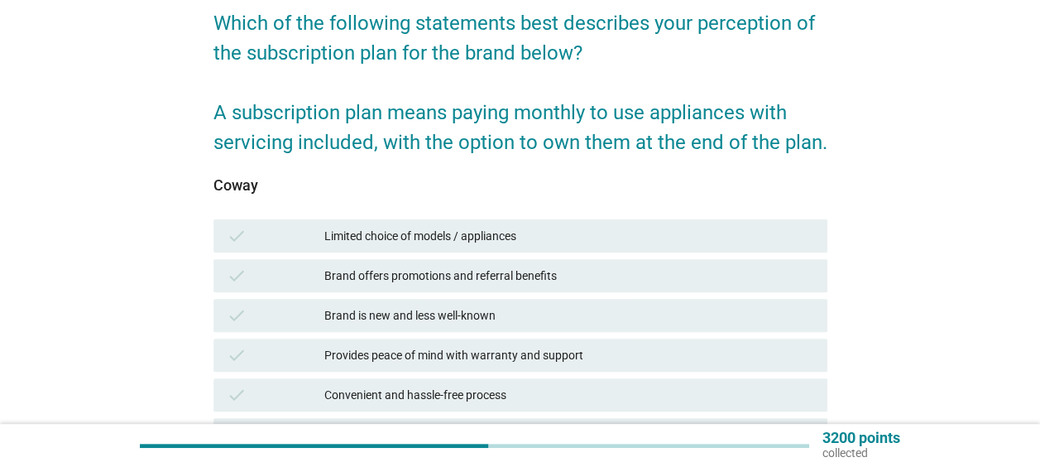
scroll to position [165, 0]
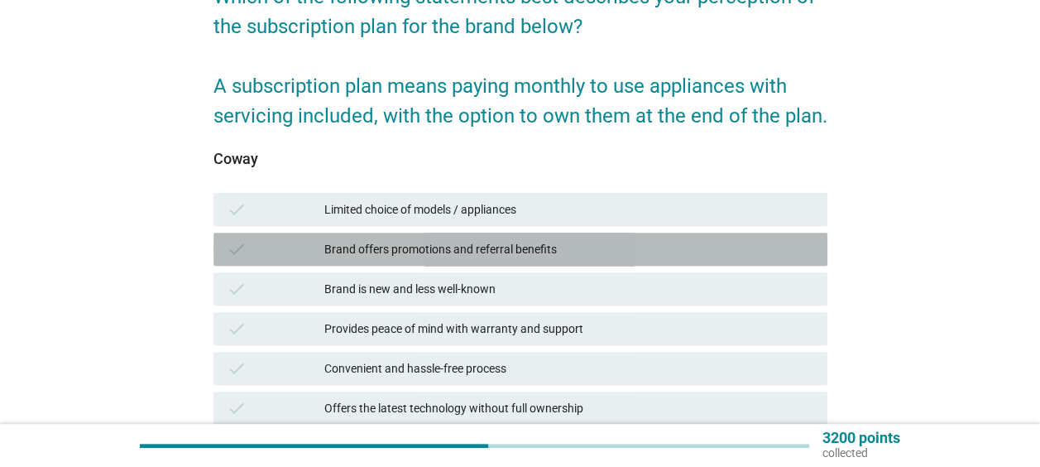
click at [521, 244] on div "Brand offers promotions and referral benefits" at bounding box center [569, 249] width 490 height 20
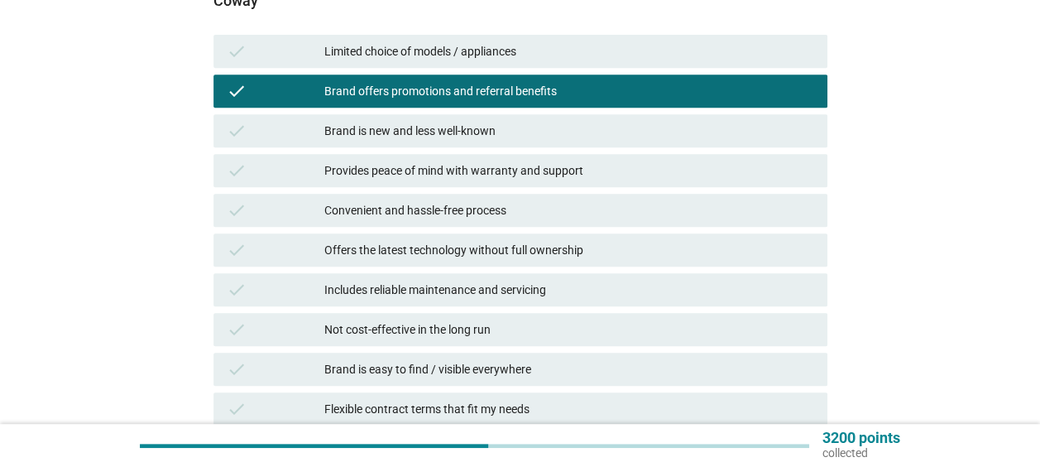
scroll to position [331, 0]
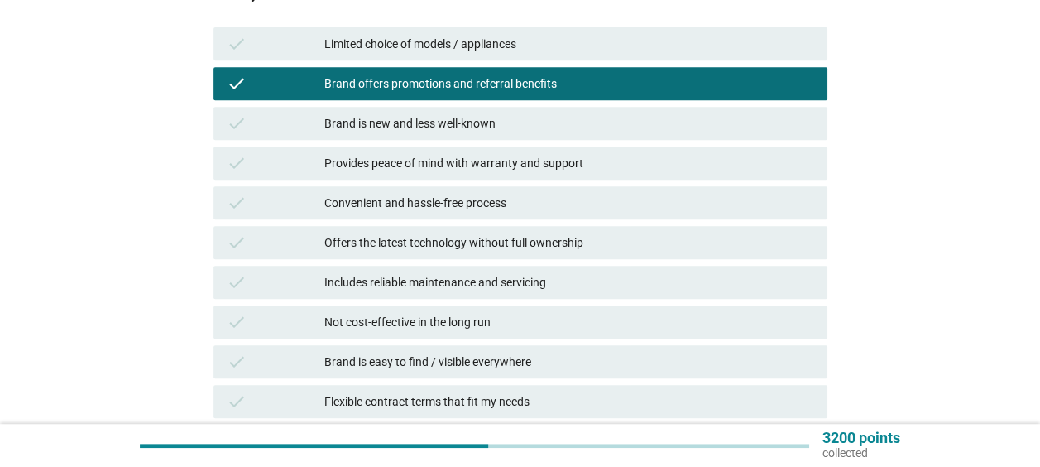
click at [539, 184] on div "check Convenient and hassle-free process" at bounding box center [520, 203] width 620 height 40
click at [531, 204] on div "Convenient and hassle-free process" at bounding box center [569, 203] width 490 height 20
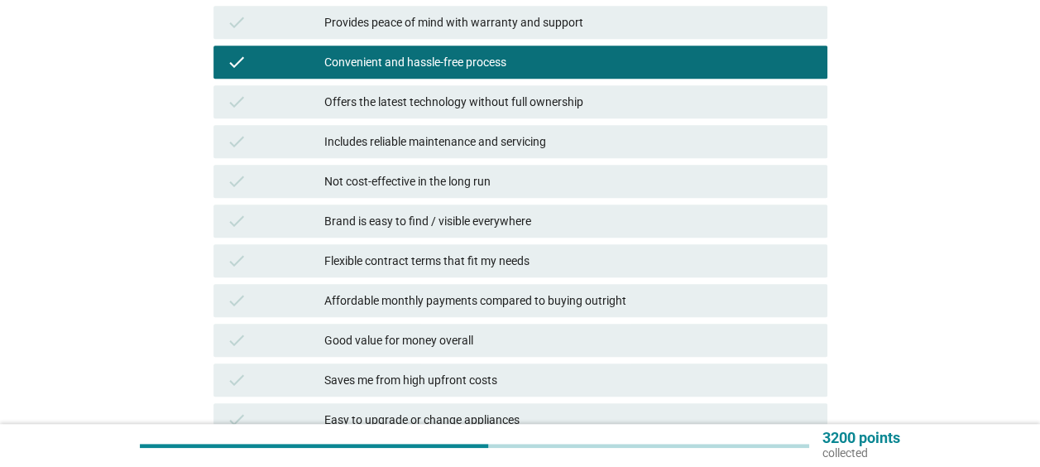
scroll to position [496, 0]
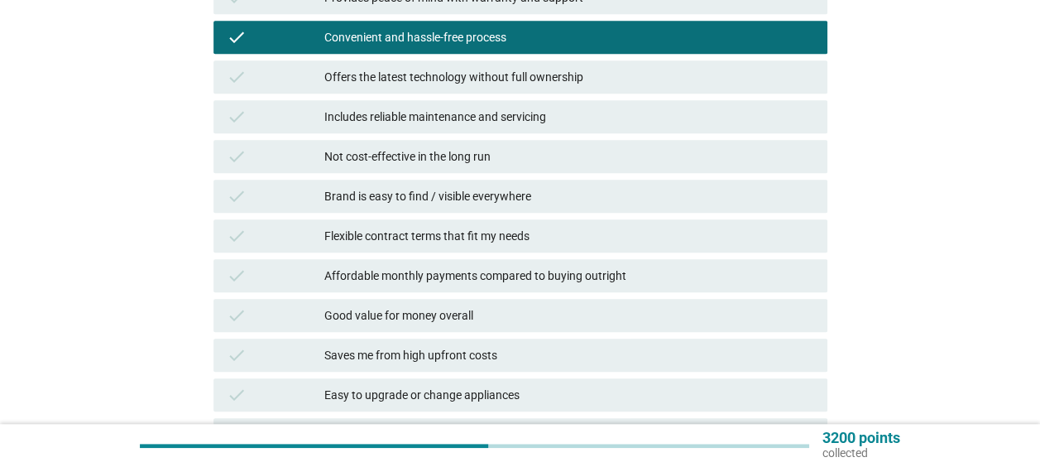
click at [503, 142] on div "check Not cost-effective in the long run" at bounding box center [520, 156] width 614 height 33
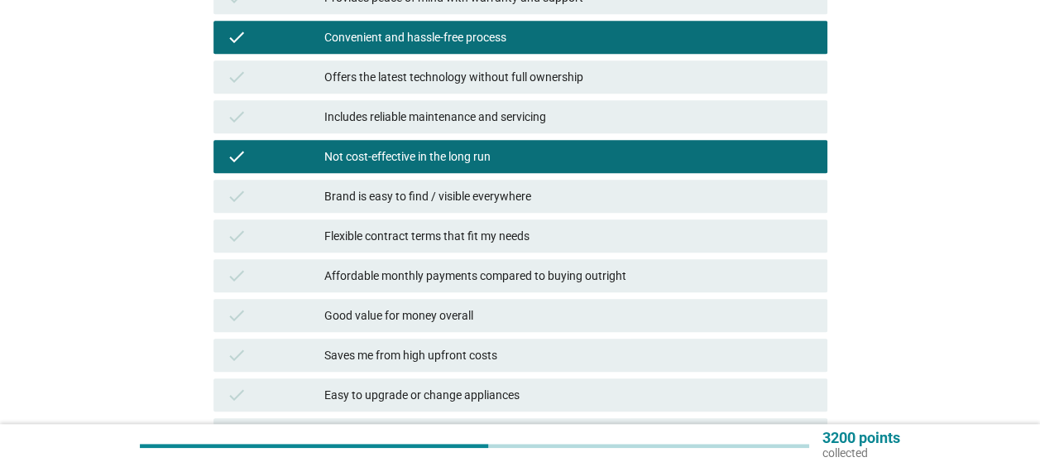
click at [596, 148] on div "Not cost-effective in the long run" at bounding box center [569, 156] width 490 height 20
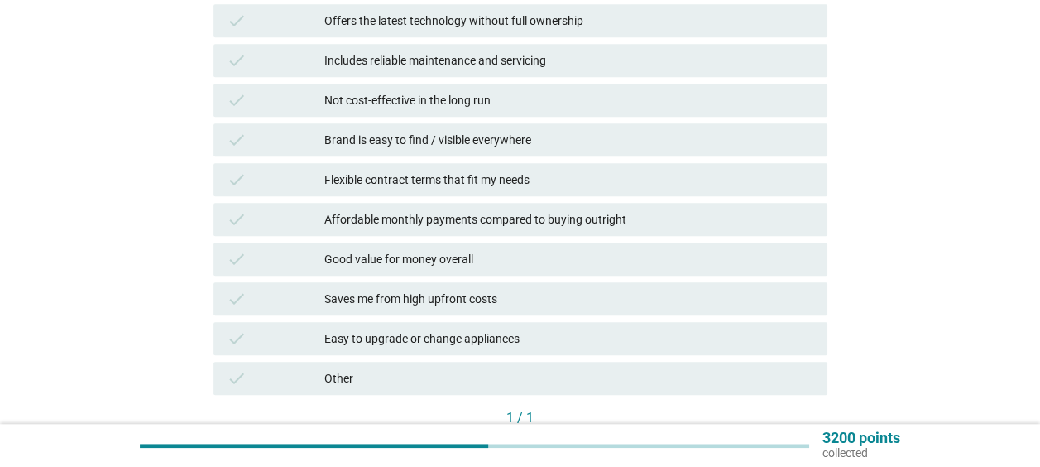
scroll to position [579, 0]
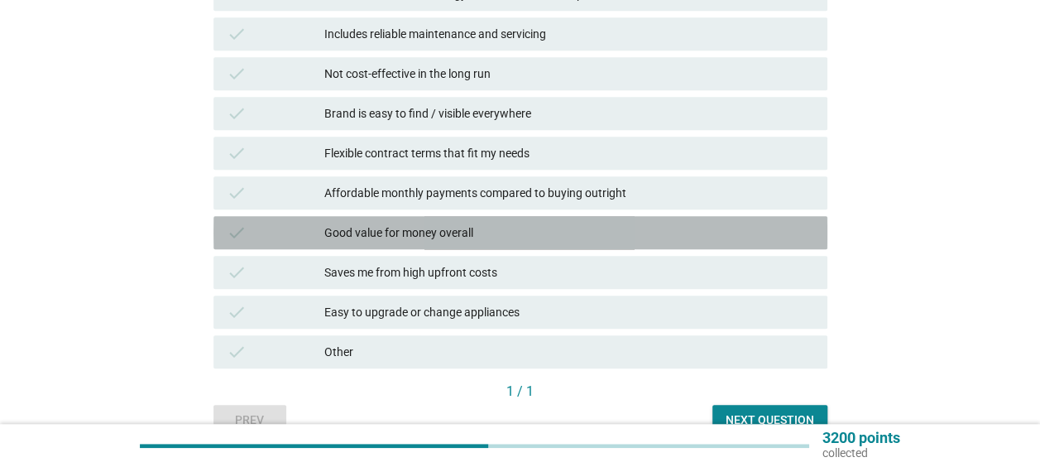
click at [591, 226] on div "Good value for money overall" at bounding box center [569, 233] width 490 height 20
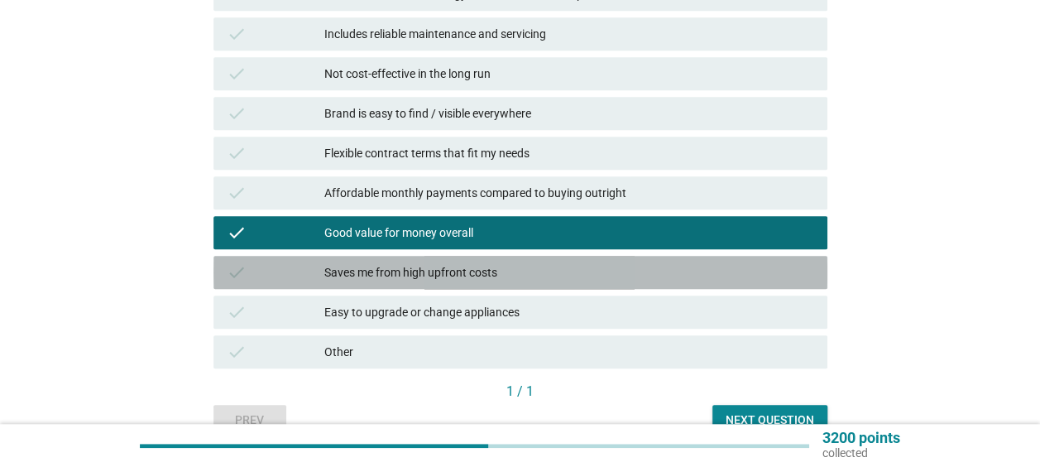
click at [660, 263] on div "Saves me from high upfront costs" at bounding box center [569, 272] width 490 height 20
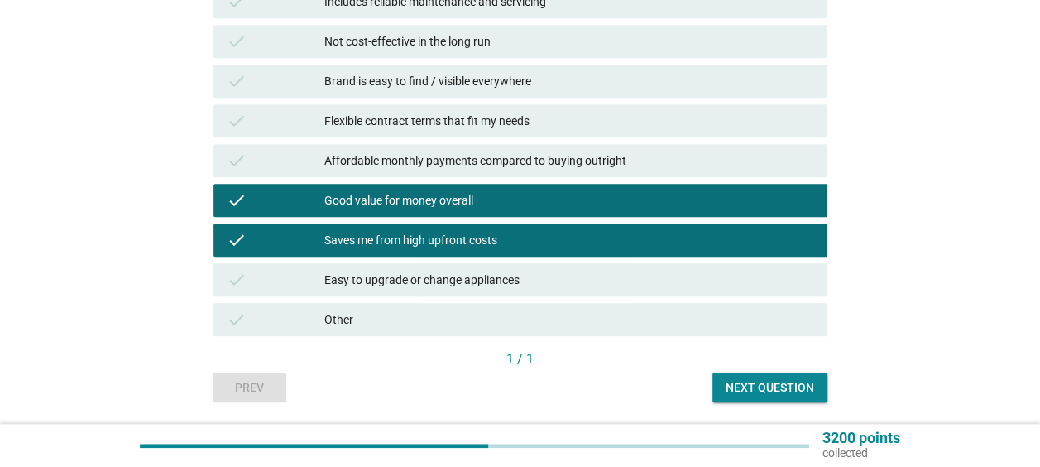
scroll to position [662, 0]
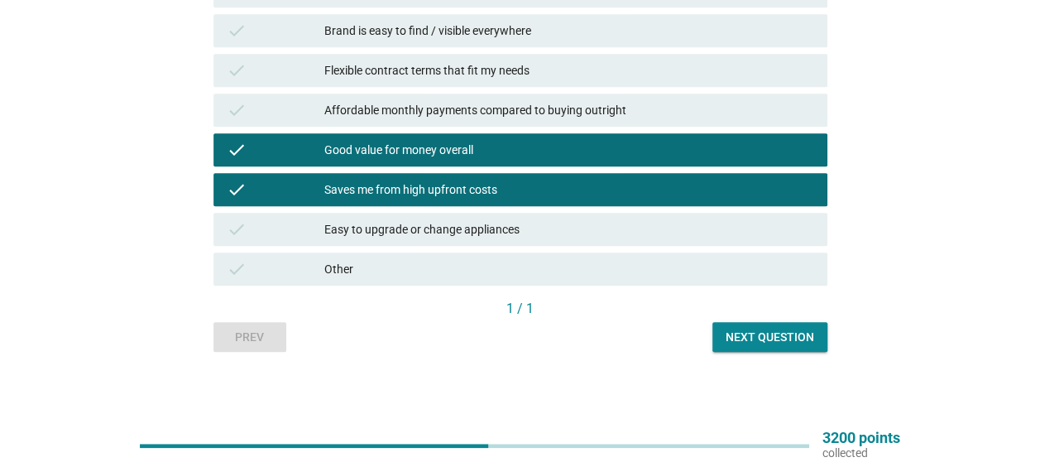
click at [761, 339] on div "Next question" at bounding box center [770, 336] width 89 height 17
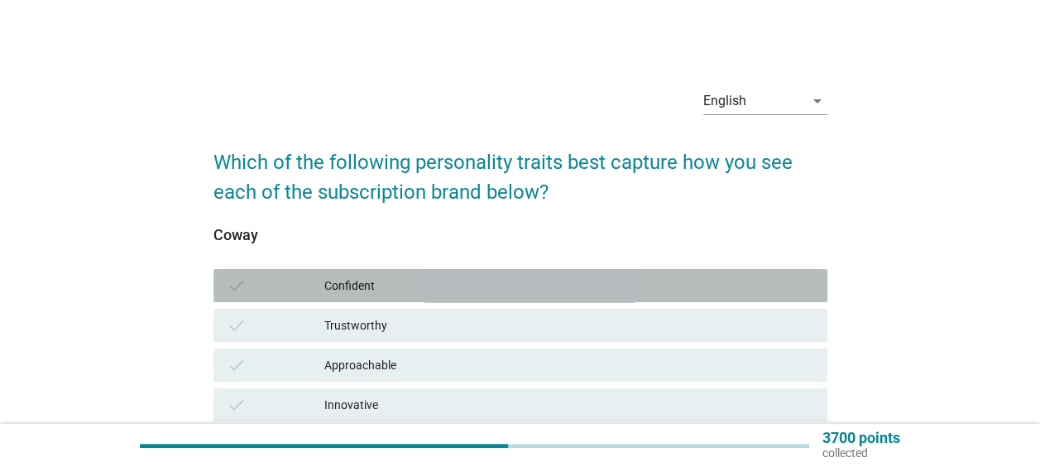
click at [524, 298] on div "check Confident" at bounding box center [520, 285] width 614 height 33
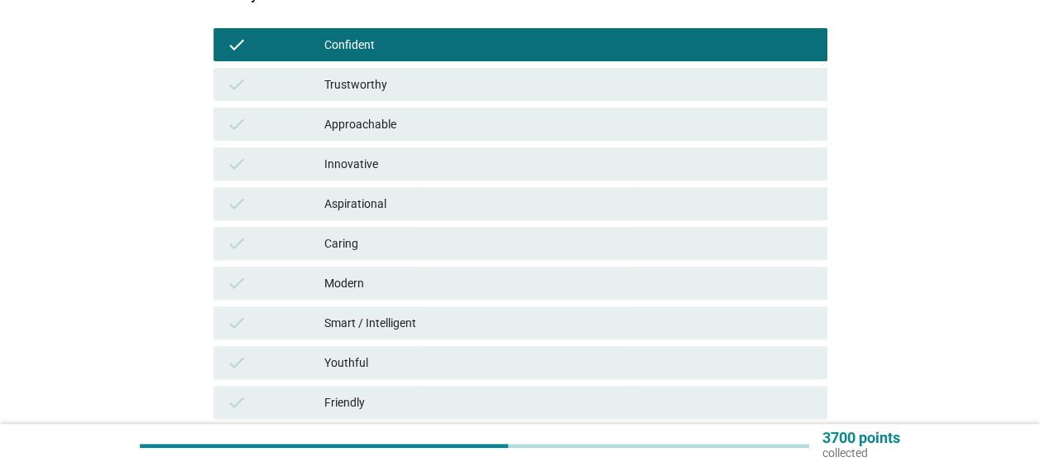
scroll to position [248, 0]
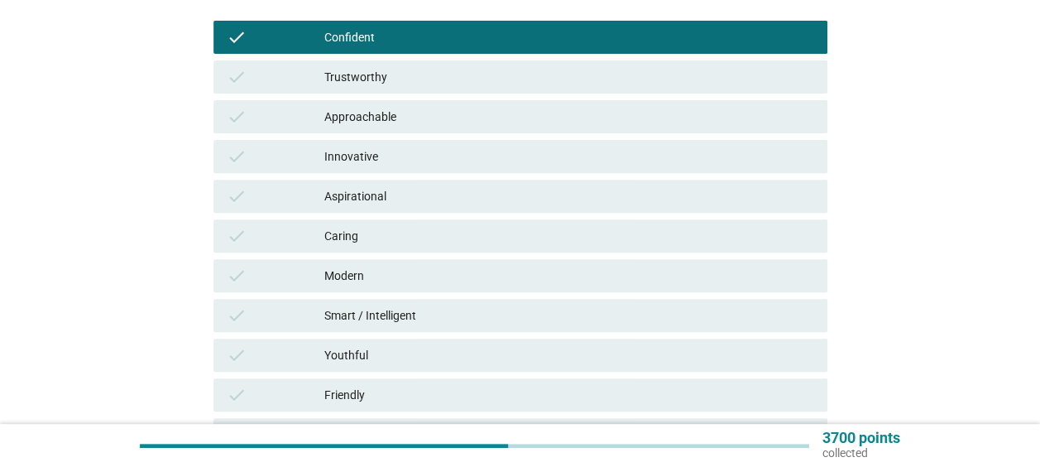
click at [447, 237] on div "Caring" at bounding box center [569, 236] width 490 height 20
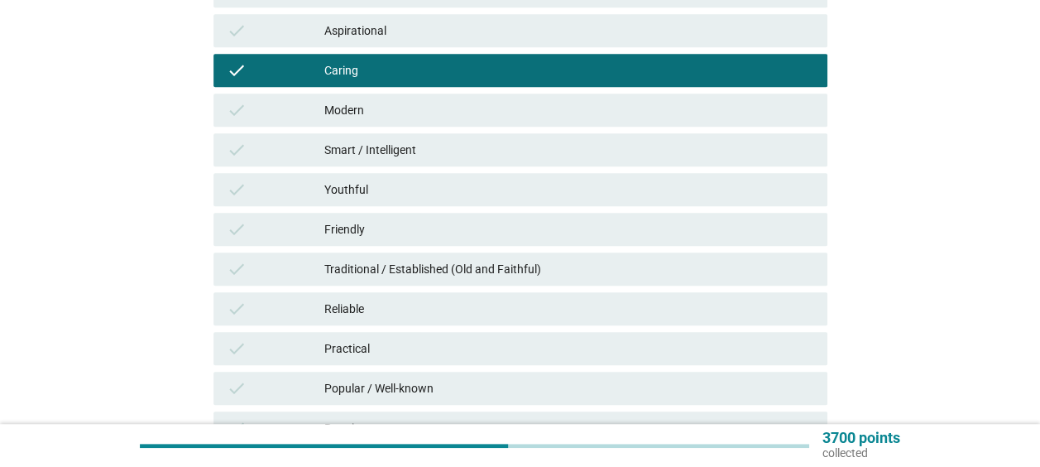
scroll to position [579, 0]
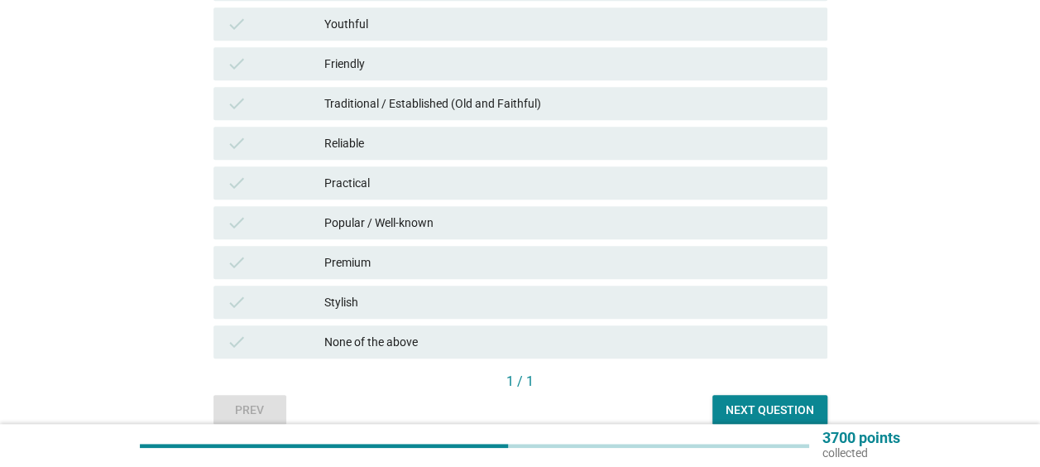
click at [759, 394] on div "1 / 1" at bounding box center [520, 382] width 614 height 23
click at [759, 397] on button "Next question" at bounding box center [769, 410] width 115 height 30
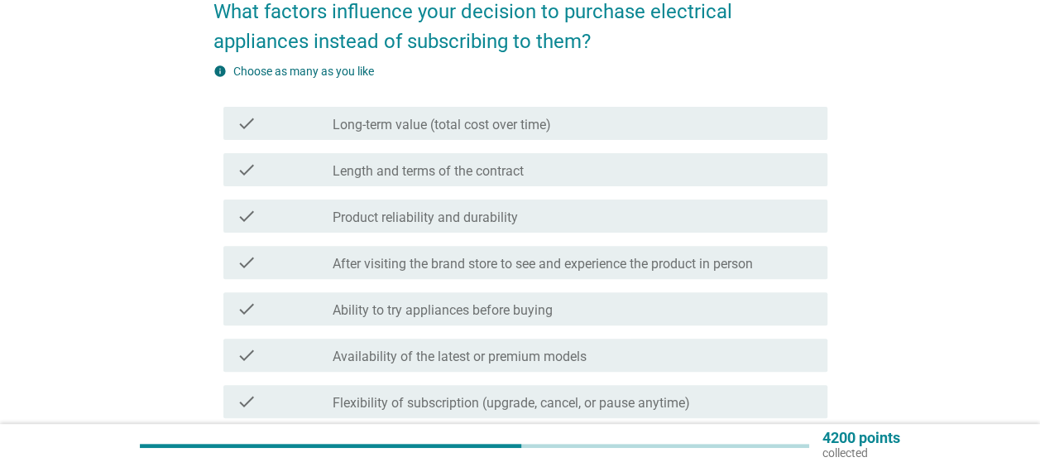
scroll to position [165, 0]
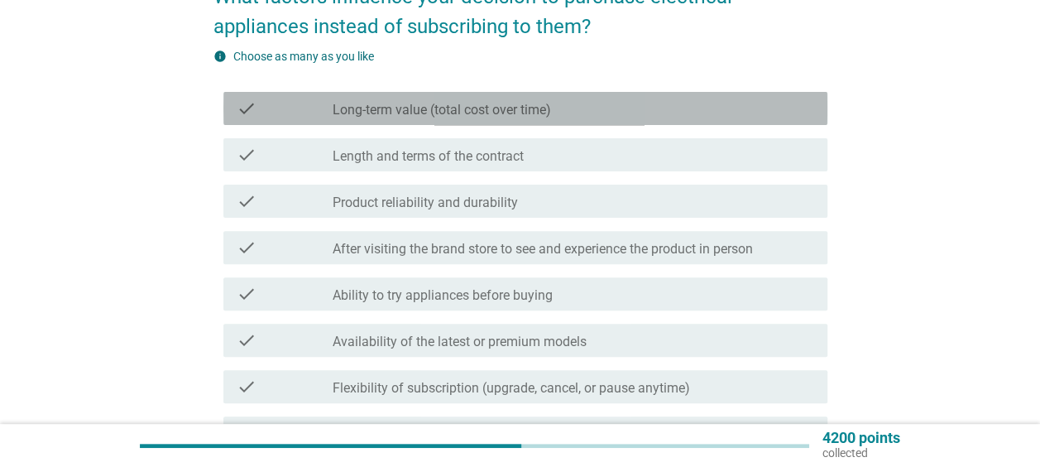
click at [398, 103] on label "Long-term value (total cost over time)" at bounding box center [442, 110] width 218 height 17
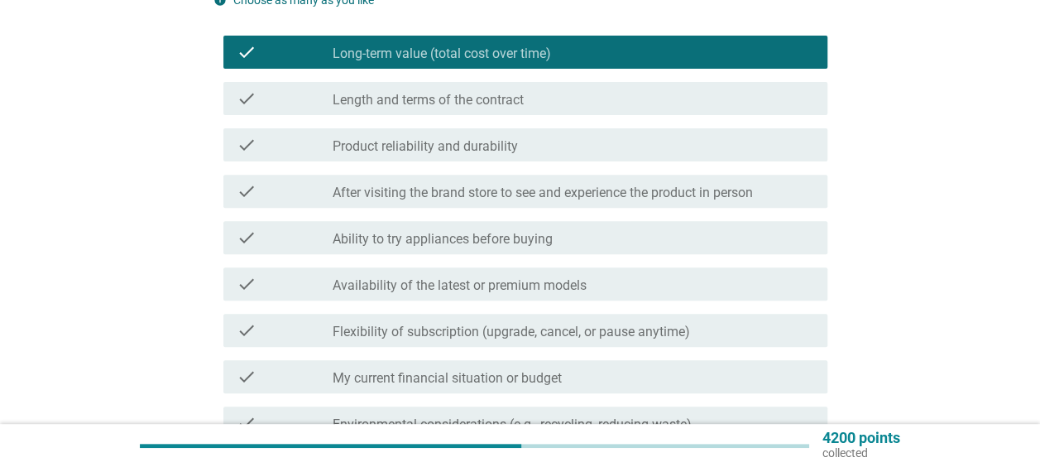
scroll to position [248, 0]
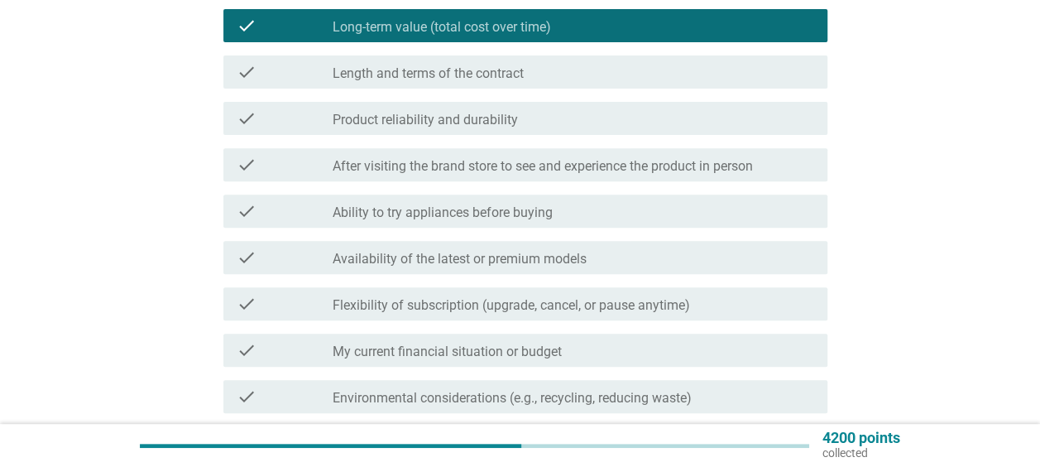
click at [443, 91] on div "check check_box_outline_blank Length and terms of the contract" at bounding box center [520, 72] width 614 height 46
click at [453, 103] on div "check check_box_outline_blank Product reliability and durability" at bounding box center [525, 118] width 604 height 33
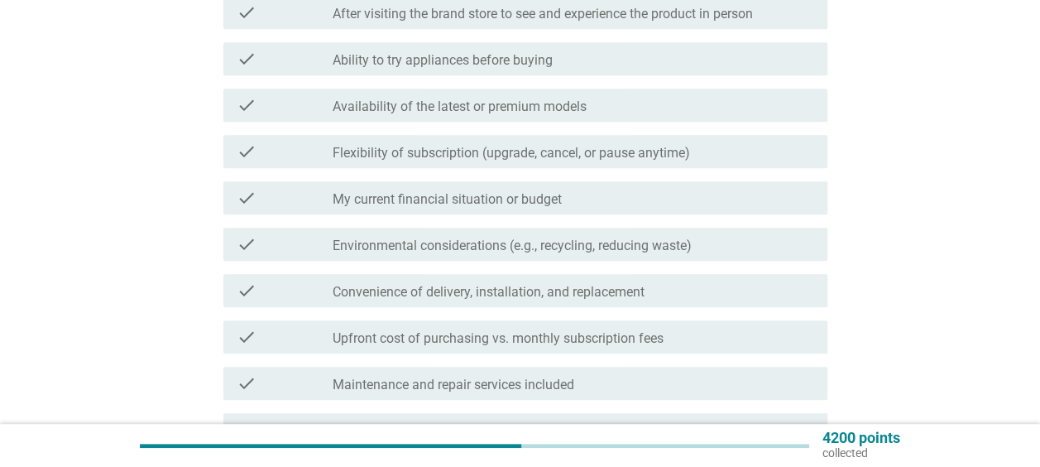
scroll to position [414, 0]
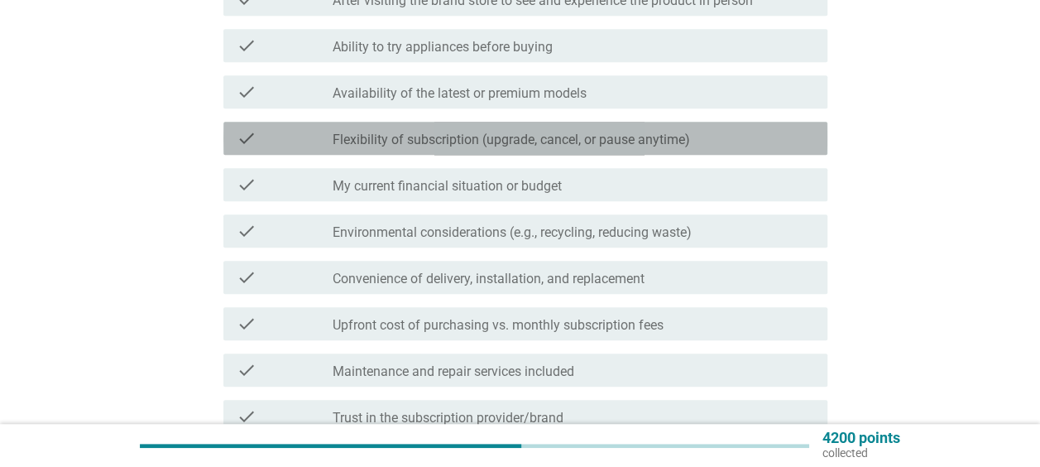
click at [481, 151] on div "check check_box_outline_blank Flexibility of subscription (upgrade, cancel, or …" at bounding box center [525, 138] width 604 height 33
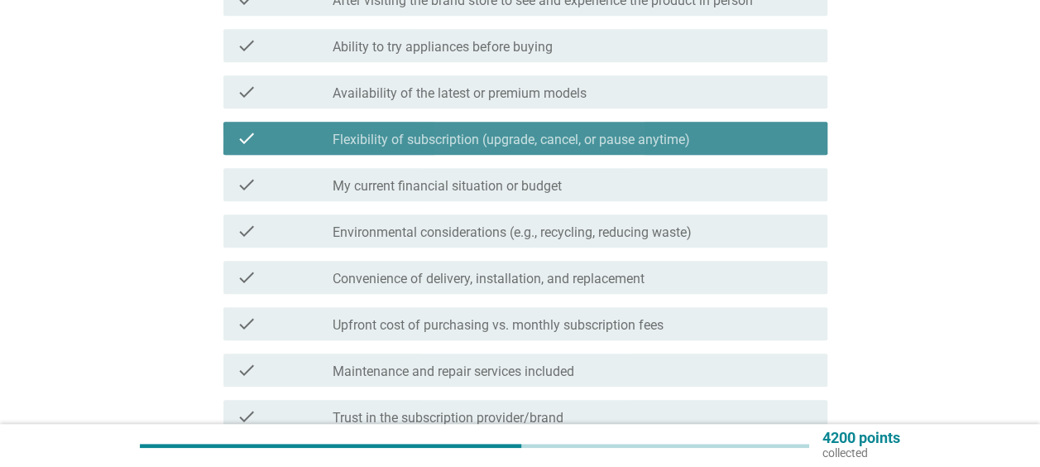
click at [481, 147] on label "Flexibility of subscription (upgrade, cancel, or pause anytime)" at bounding box center [511, 140] width 357 height 17
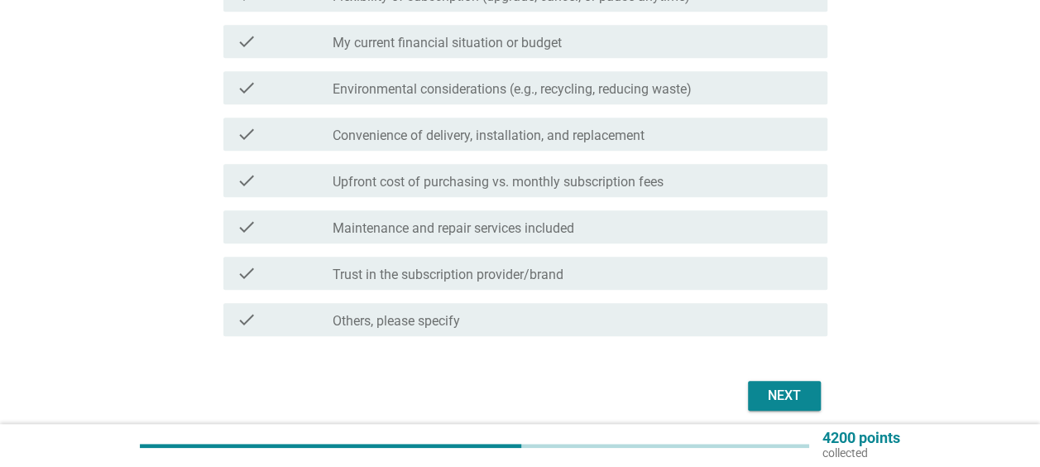
scroll to position [579, 0]
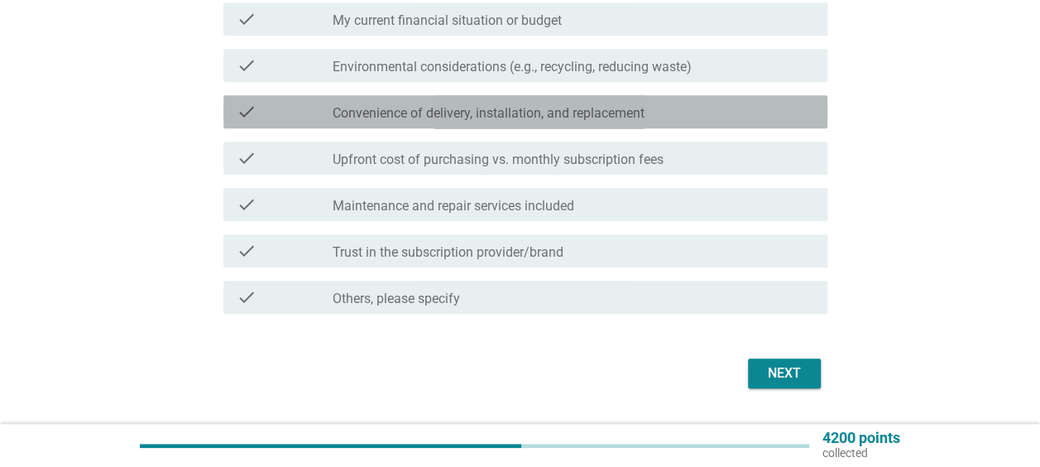
click at [527, 114] on label "Convenience of delivery, installation, and replacement" at bounding box center [489, 113] width 312 height 17
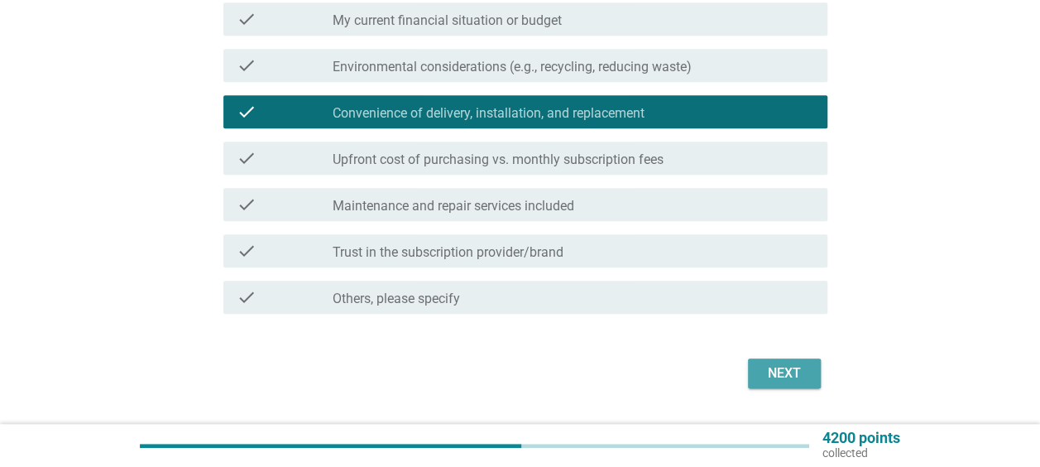
click at [806, 381] on button "Next" at bounding box center [784, 373] width 73 height 30
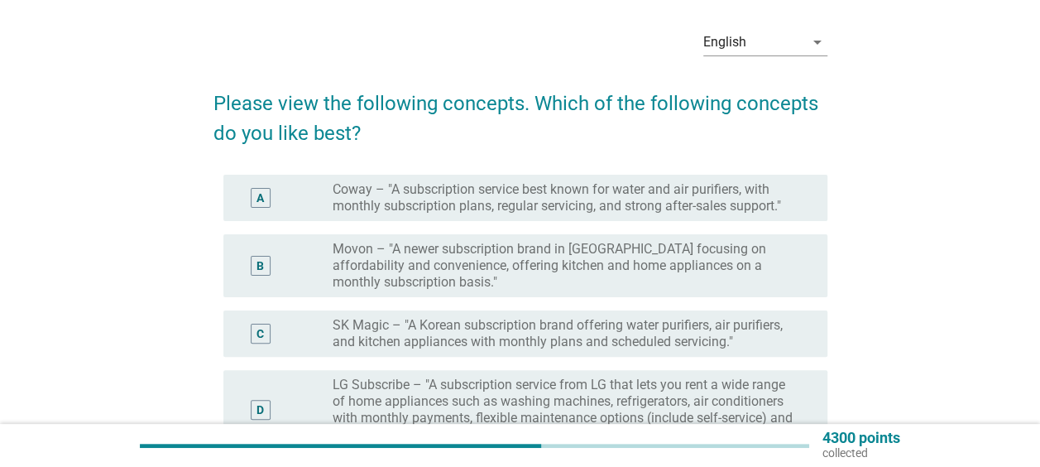
scroll to position [83, 0]
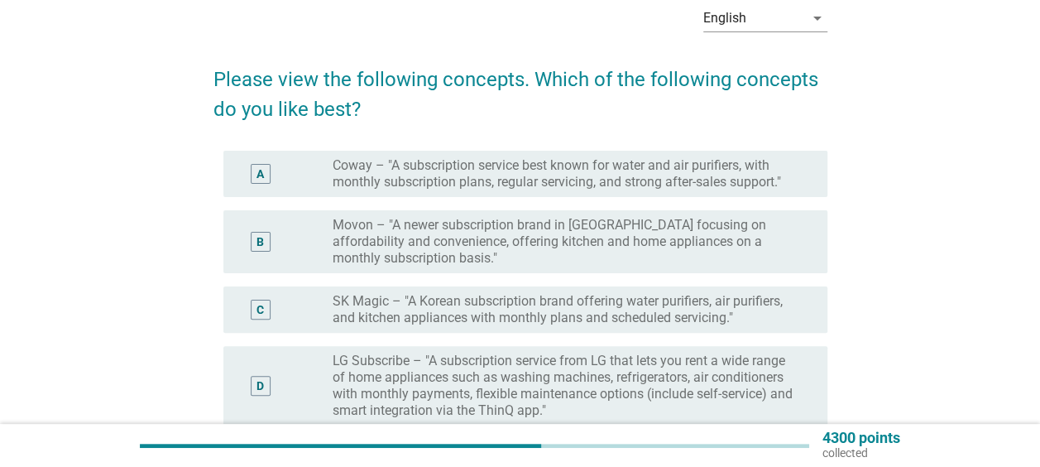
click at [500, 180] on label "Coway – "A subscription service best known for water and air purifiers, with mo…" at bounding box center [567, 173] width 468 height 33
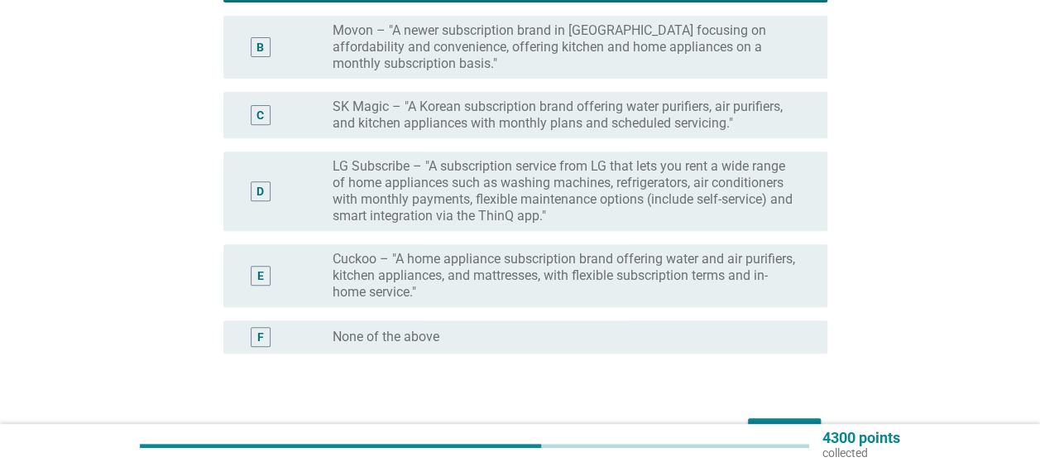
scroll to position [381, 0]
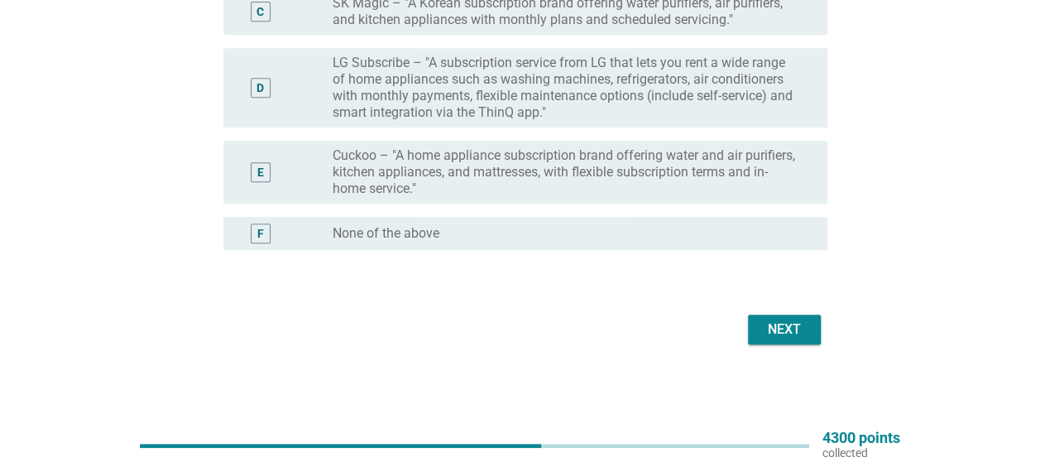
click at [764, 341] on button "Next" at bounding box center [784, 329] width 73 height 30
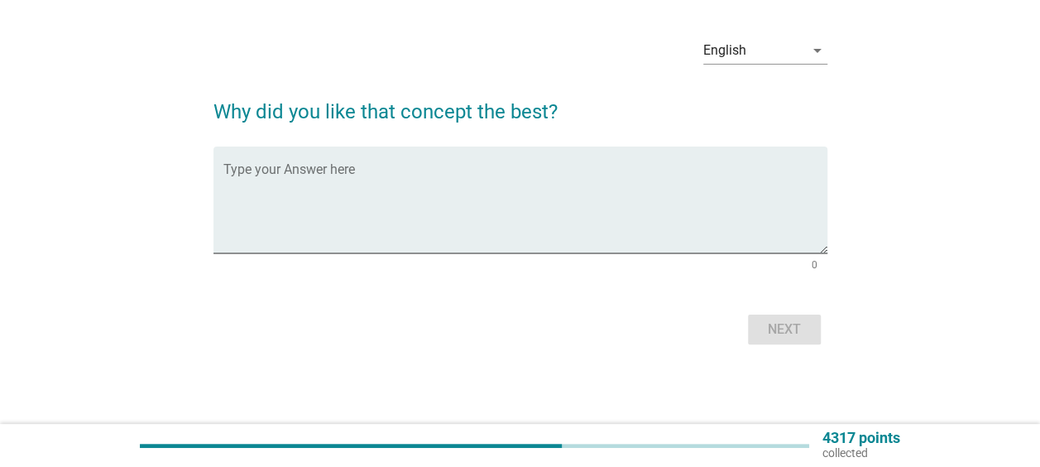
scroll to position [0, 0]
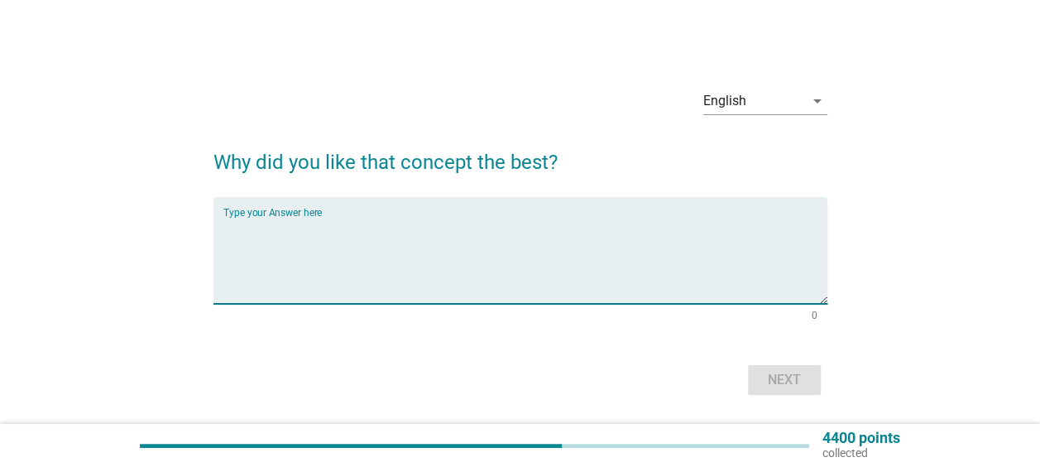
click at [608, 248] on textarea "Type your Answer here" at bounding box center [525, 260] width 604 height 87
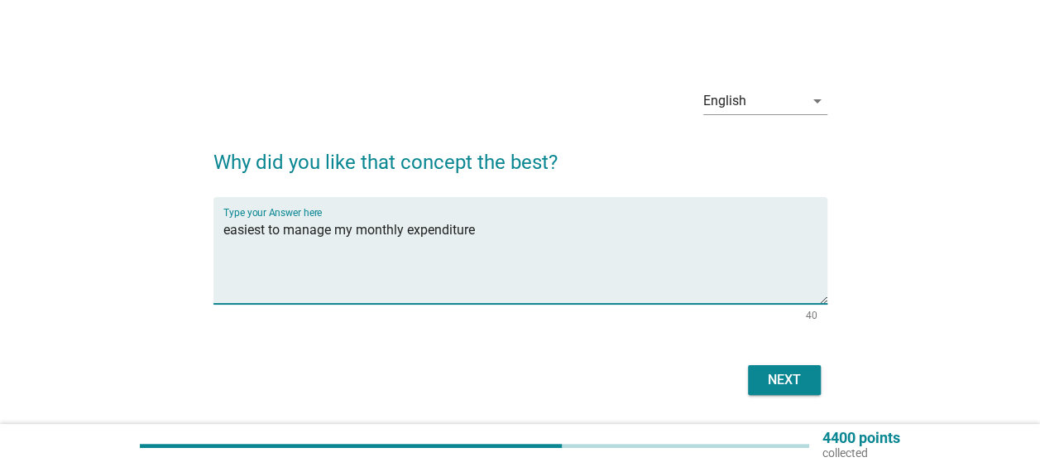
type textarea "easiest to manage my monthly expenditure"
click at [792, 390] on button "Next" at bounding box center [784, 380] width 73 height 30
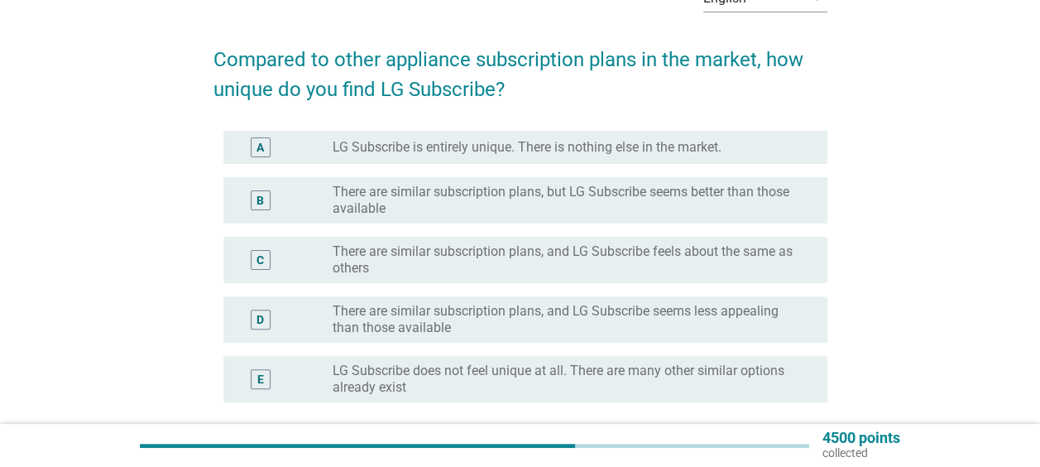
scroll to position [83, 0]
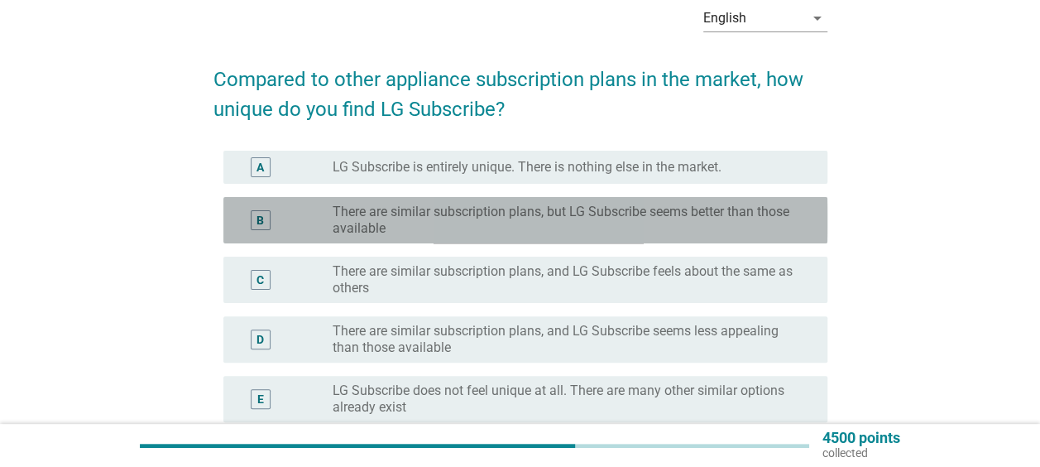
click at [459, 230] on label "There are similar subscription plans, but LG Subscribe seems better than those …" at bounding box center [567, 220] width 468 height 33
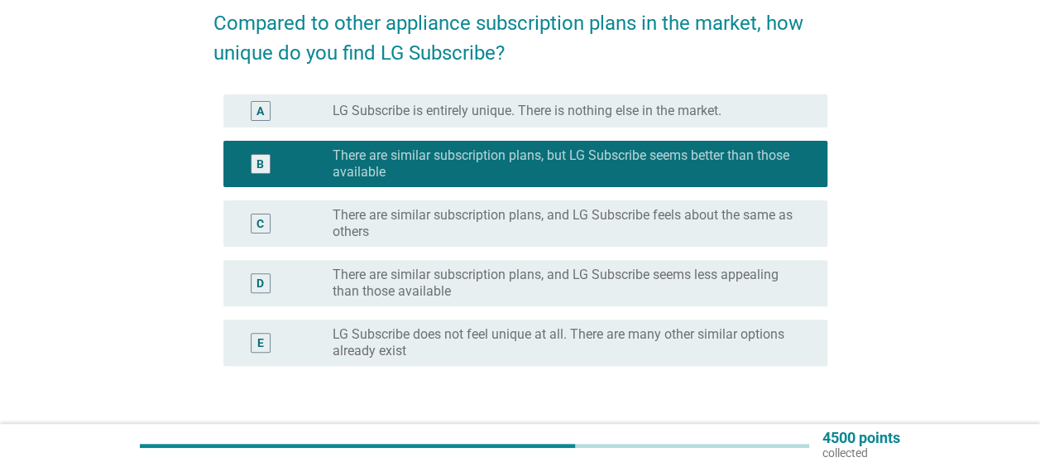
scroll to position [165, 0]
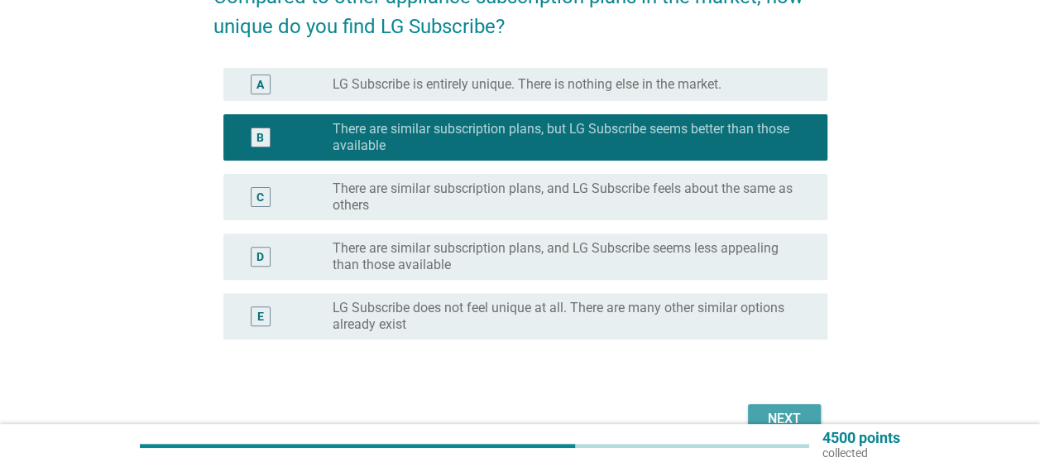
click at [796, 407] on button "Next" at bounding box center [784, 419] width 73 height 30
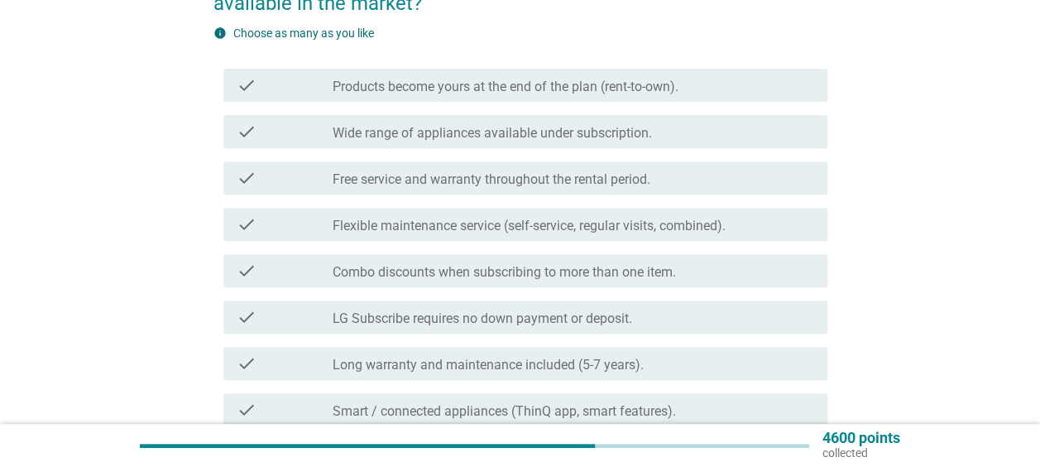
scroll to position [331, 0]
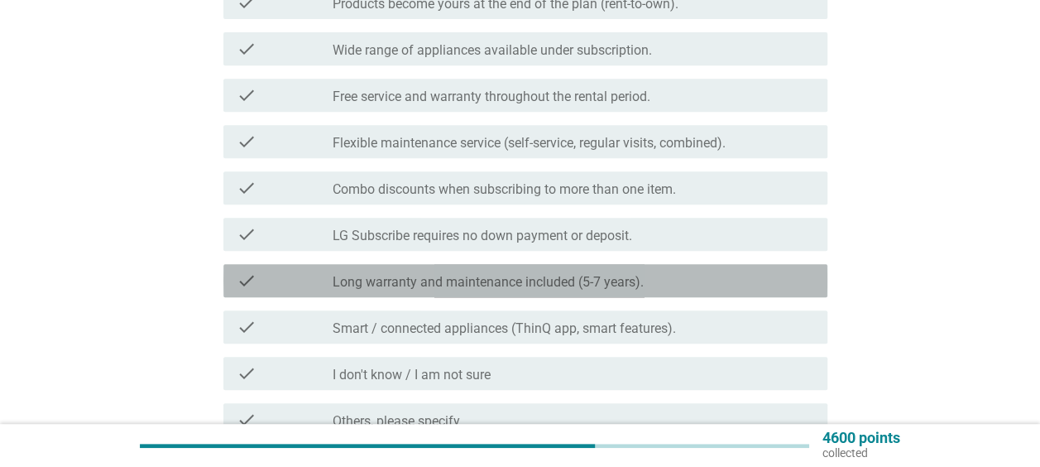
click at [391, 275] on label "Long warranty and maintenance included (5-7 years)." at bounding box center [488, 282] width 311 height 17
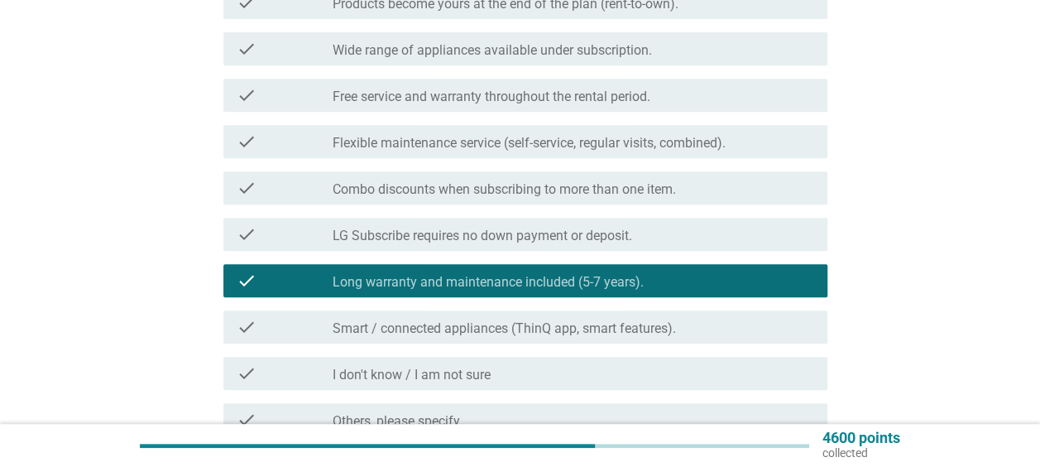
click at [441, 329] on label "Smart / connected appliances (ThinQ app, smart features)." at bounding box center [504, 328] width 343 height 17
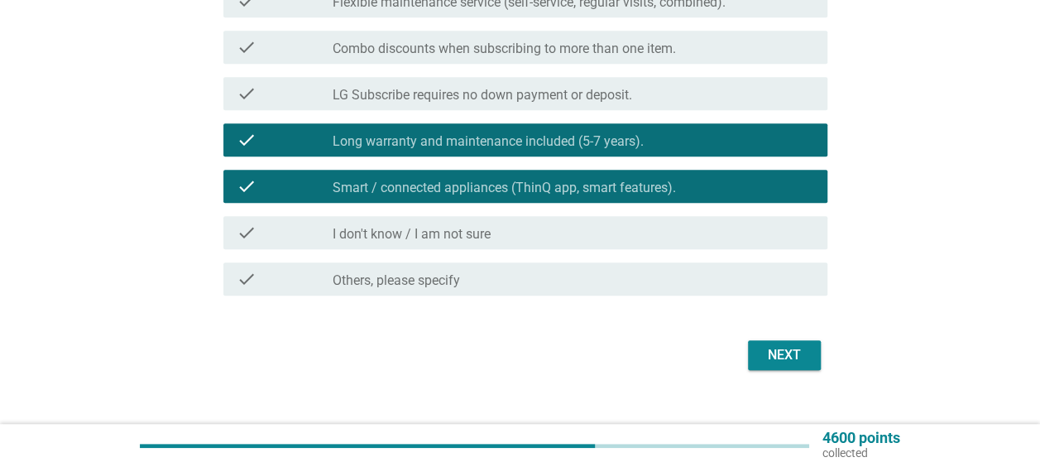
scroll to position [496, 0]
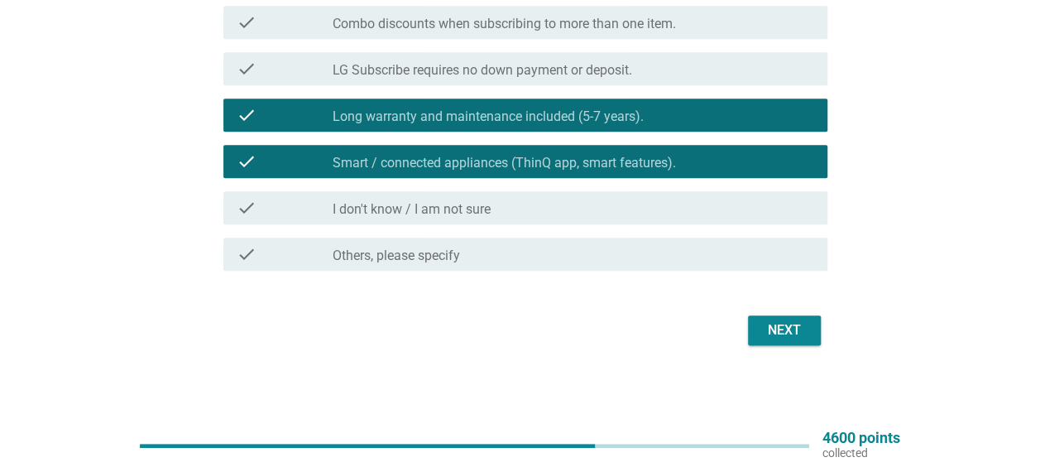
click at [783, 335] on div "Next" at bounding box center [784, 330] width 46 height 20
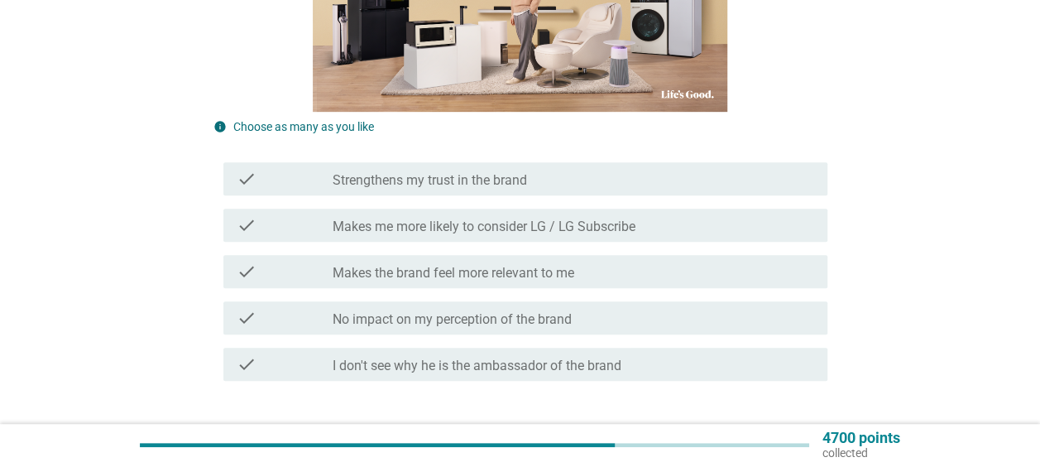
scroll to position [482, 0]
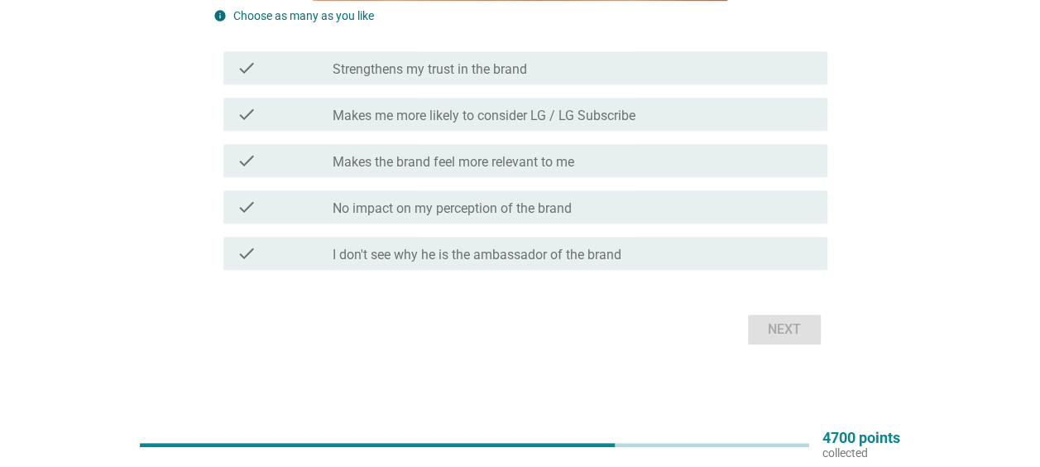
click at [494, 116] on label "Makes me more likely to consider LG / LG Subscribe" at bounding box center [484, 116] width 303 height 17
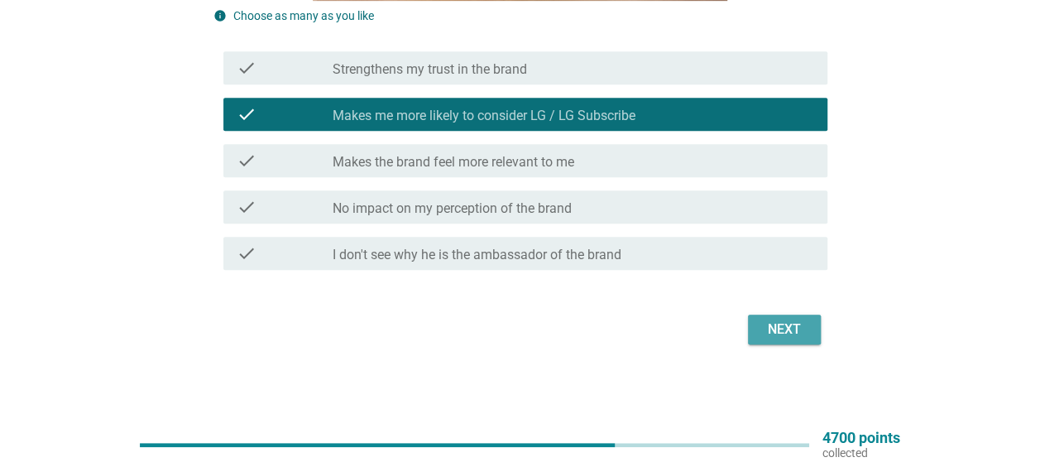
click at [774, 324] on div "Next" at bounding box center [784, 329] width 46 height 20
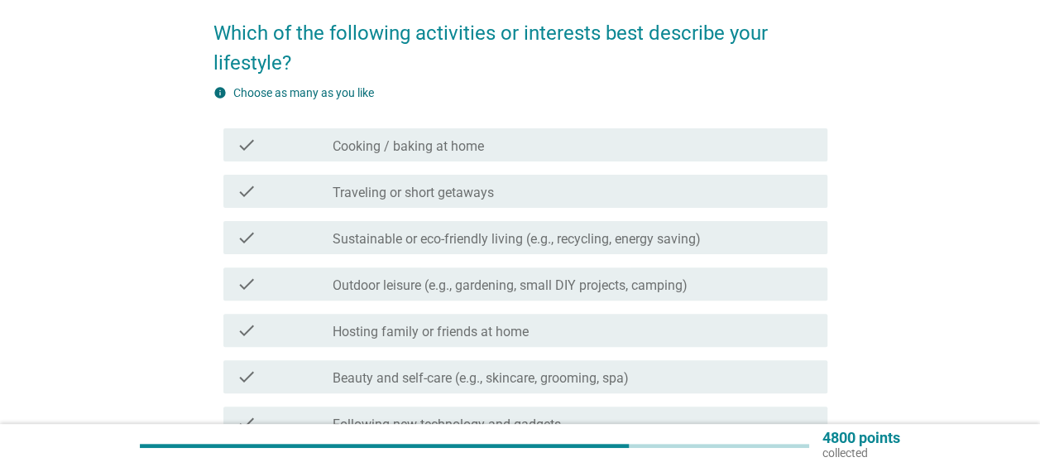
scroll to position [165, 0]
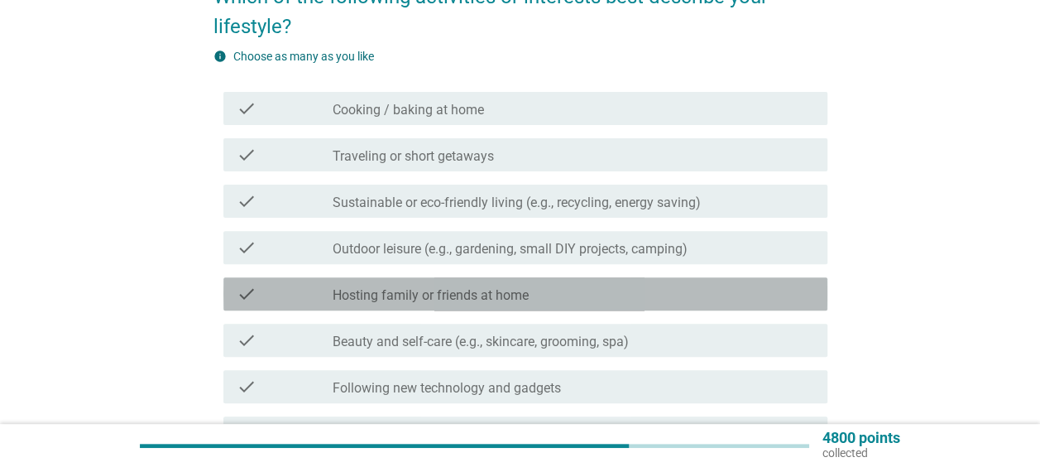
click at [604, 285] on div "check_box_outline_blank Hosting family or friends at home" at bounding box center [573, 294] width 481 height 20
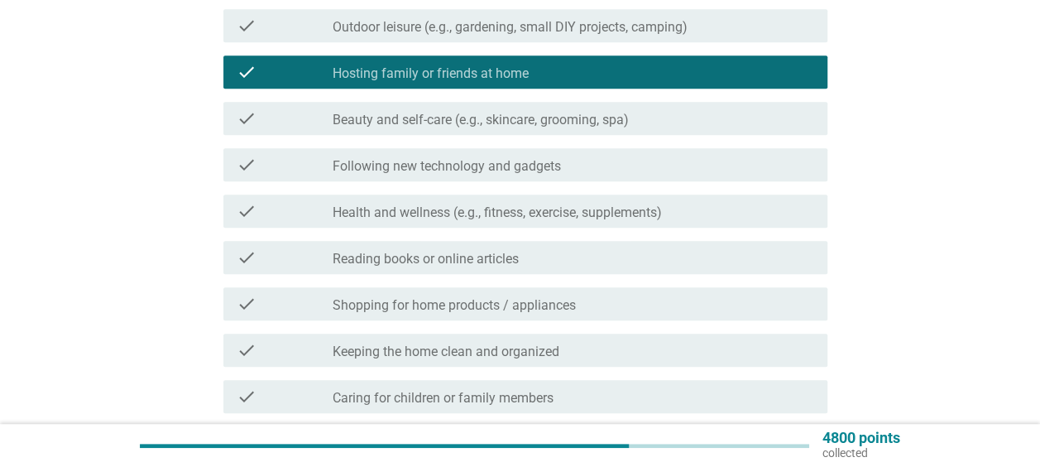
scroll to position [414, 0]
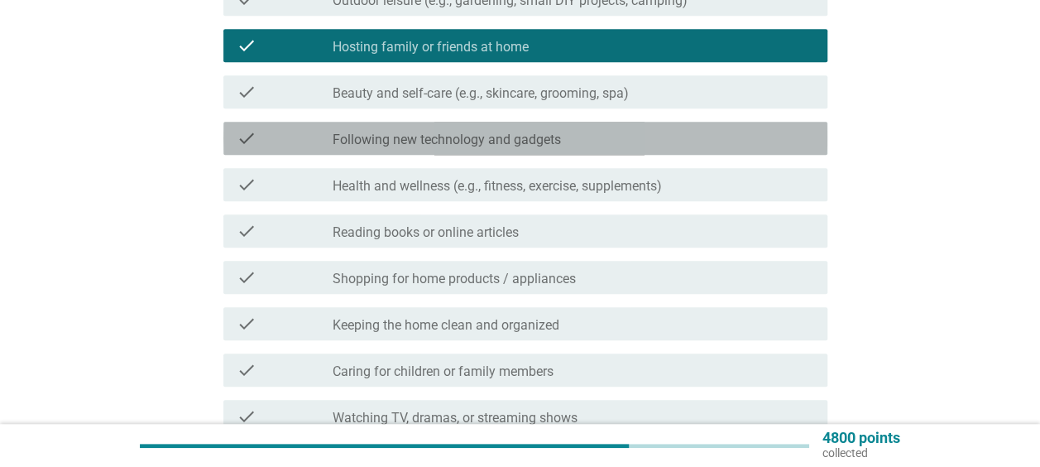
click at [510, 138] on label "Following new technology and gadgets" at bounding box center [447, 140] width 228 height 17
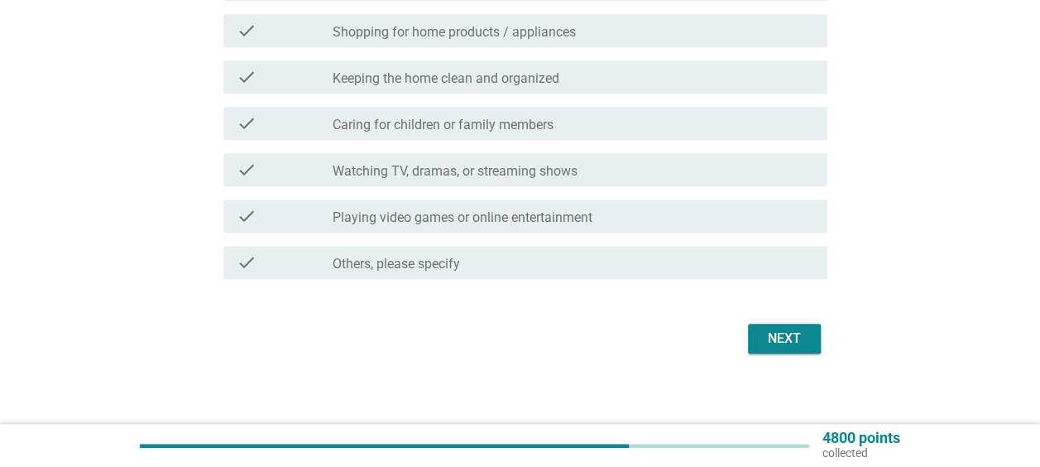
scroll to position [662, 0]
click at [552, 116] on label "Caring for children or family members" at bounding box center [443, 123] width 221 height 17
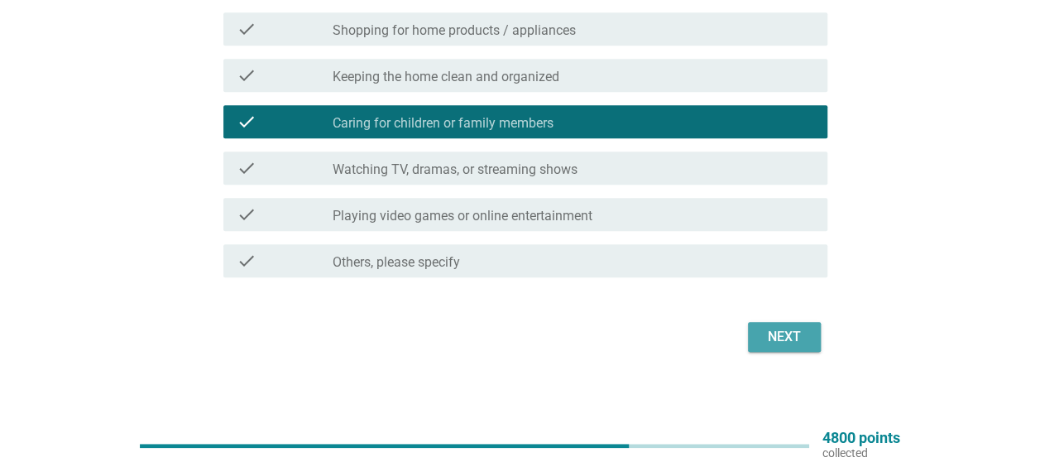
click at [767, 344] on div "Next" at bounding box center [784, 337] width 46 height 20
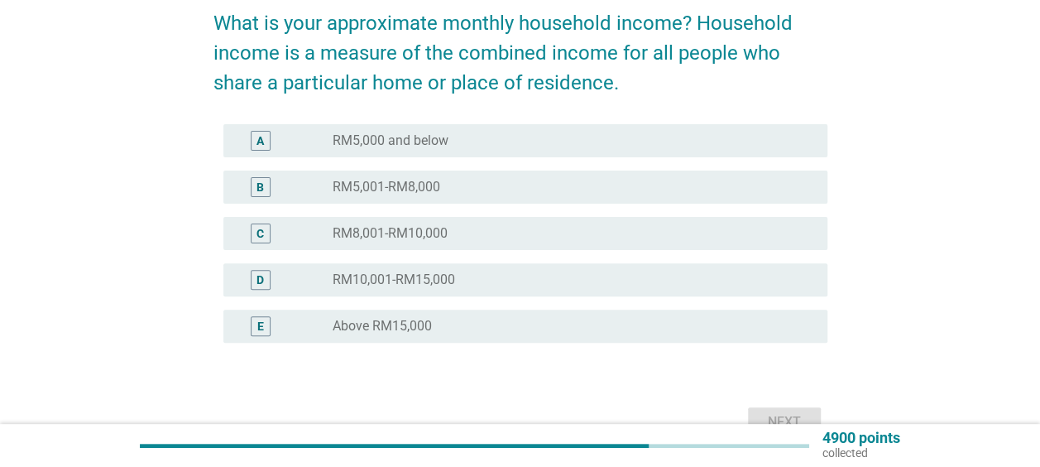
scroll to position [165, 0]
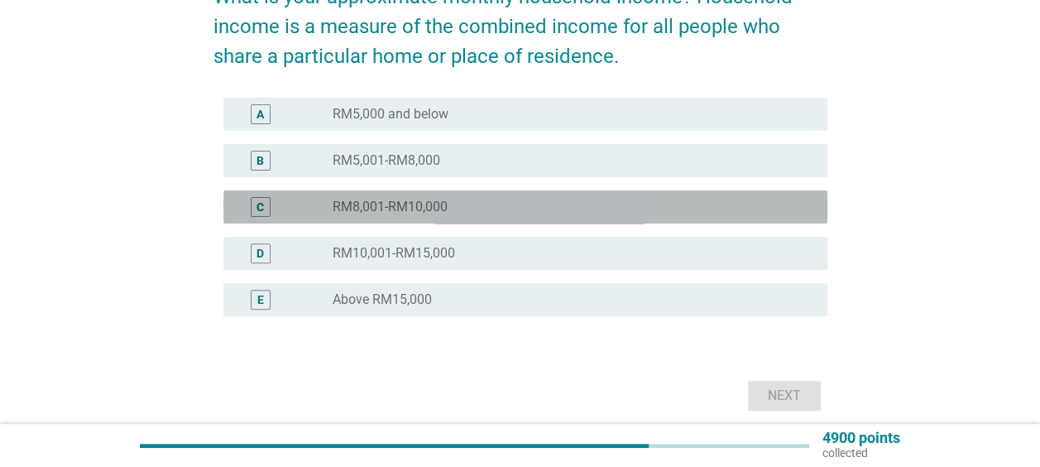
click at [299, 218] on div "C radio_button_unchecked RM8,001-RM10,000" at bounding box center [525, 206] width 604 height 33
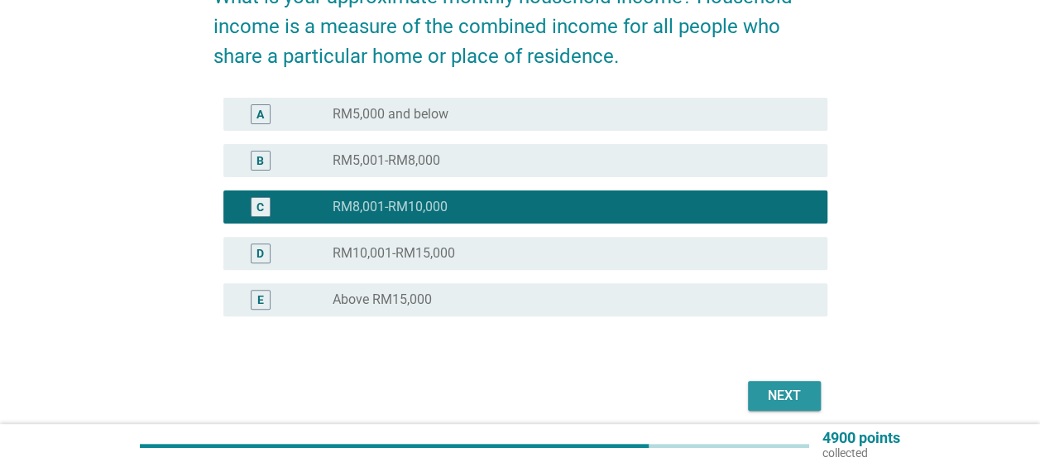
click at [793, 395] on div "Next" at bounding box center [784, 396] width 46 height 20
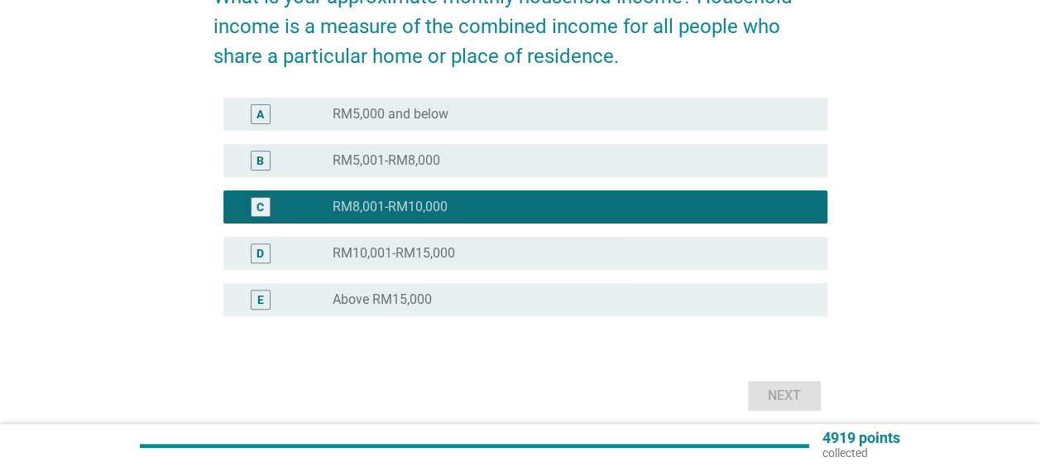
scroll to position [0, 0]
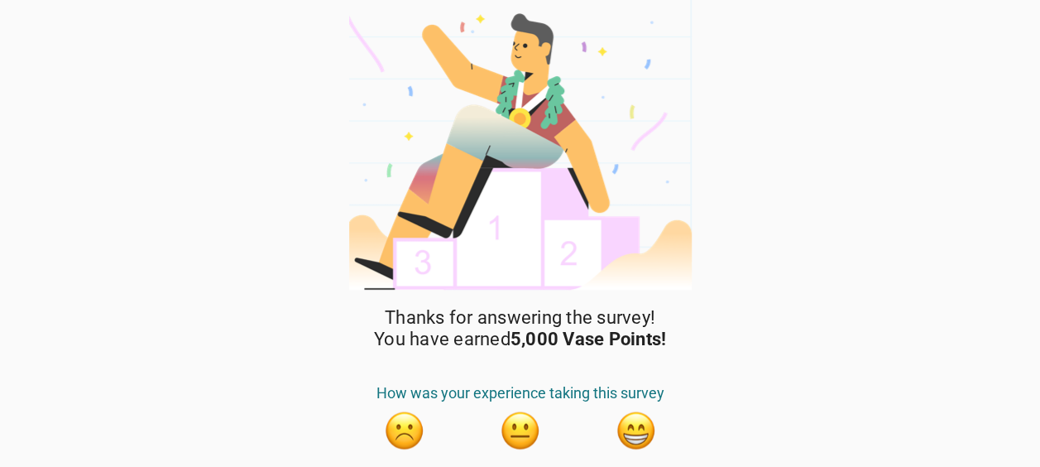
scroll to position [57, 0]
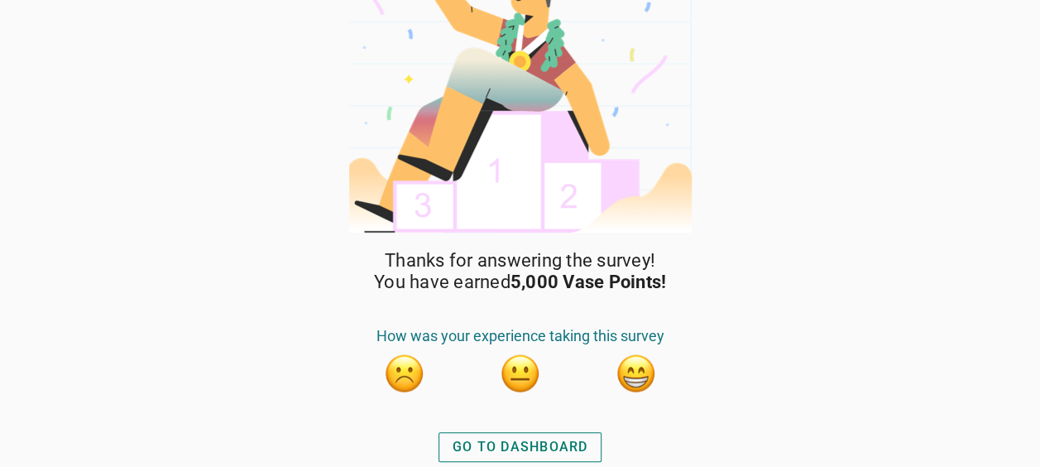
click at [515, 437] on div "GO TO DASHBOARD" at bounding box center [521, 447] width 136 height 20
